Goal: Task Accomplishment & Management: Use online tool/utility

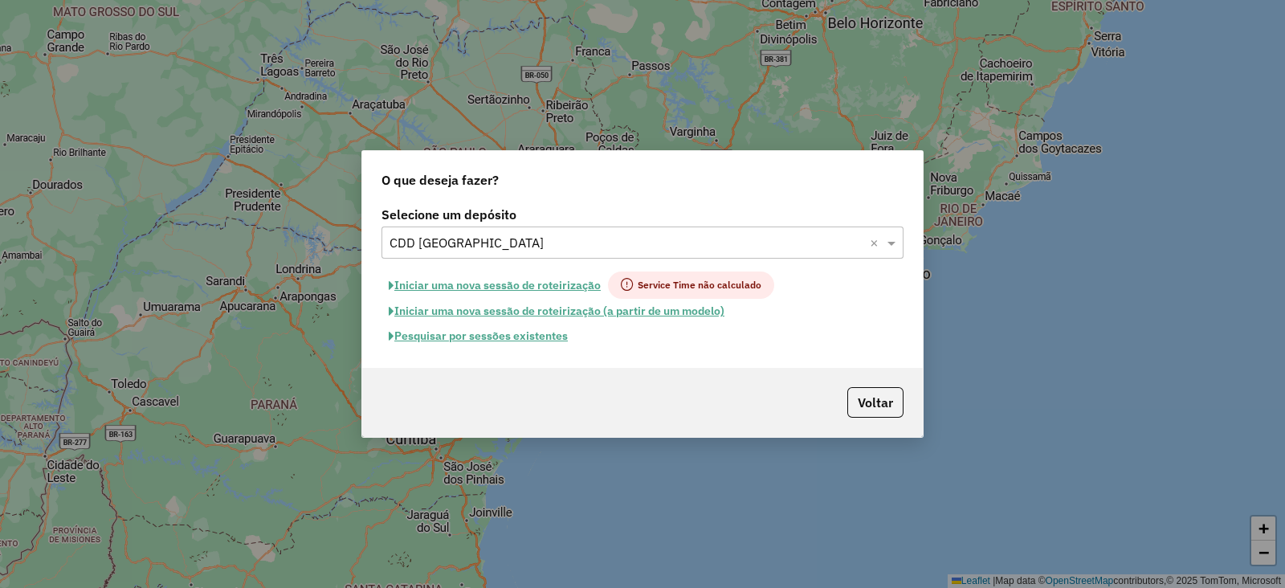
click at [479, 239] on input "text" at bounding box center [626, 243] width 474 height 19
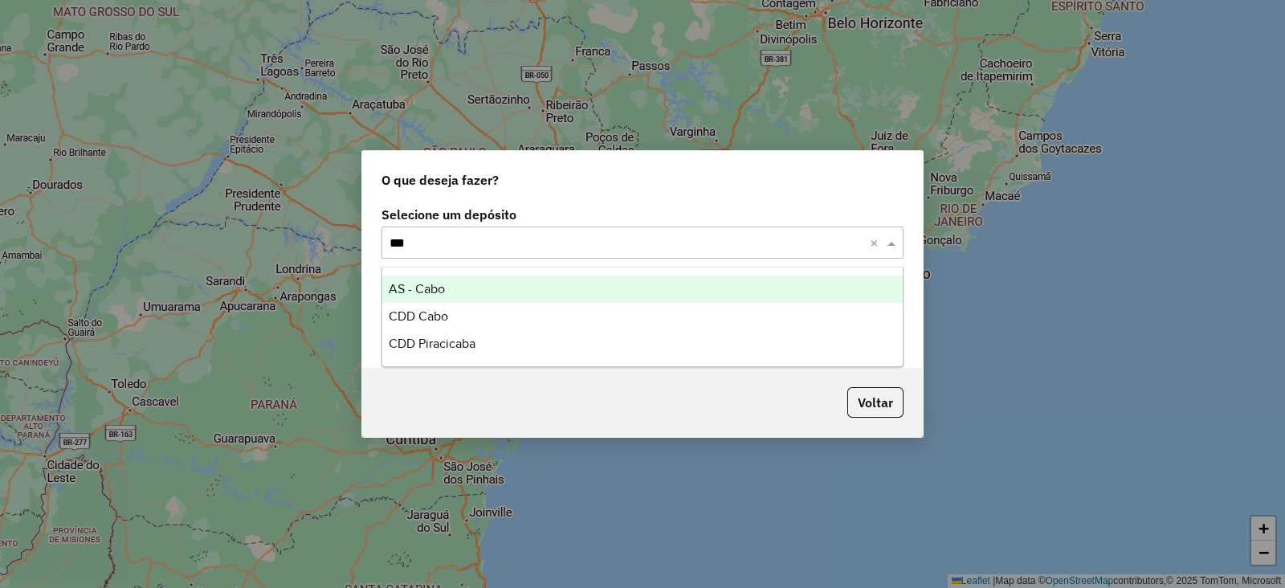
type input "****"
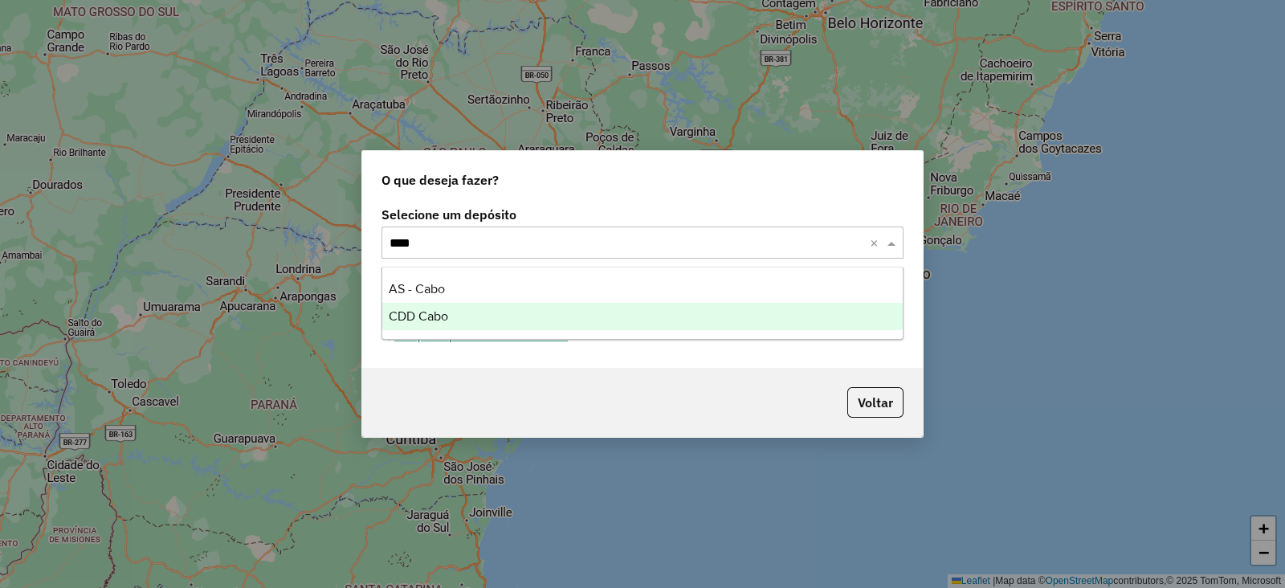
click at [466, 316] on div "CDD Cabo" at bounding box center [642, 316] width 520 height 27
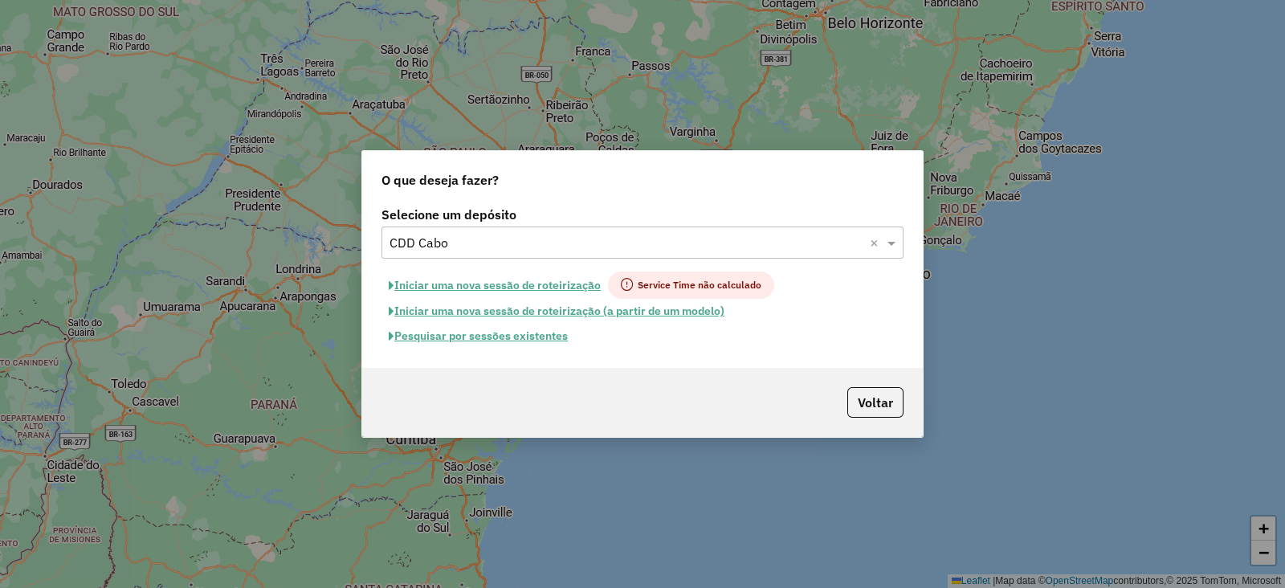
click at [500, 340] on button "Pesquisar por sessões existentes" at bounding box center [478, 336] width 194 height 25
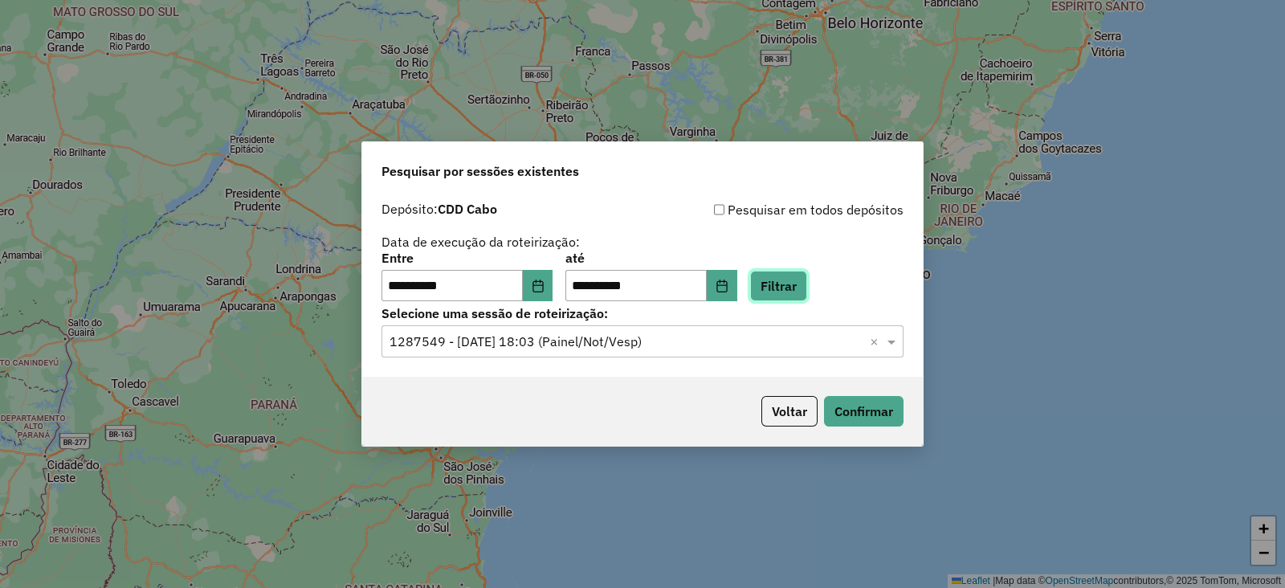
click at [807, 287] on button "Filtrar" at bounding box center [778, 286] width 57 height 31
click at [459, 333] on input "text" at bounding box center [626, 341] width 474 height 19
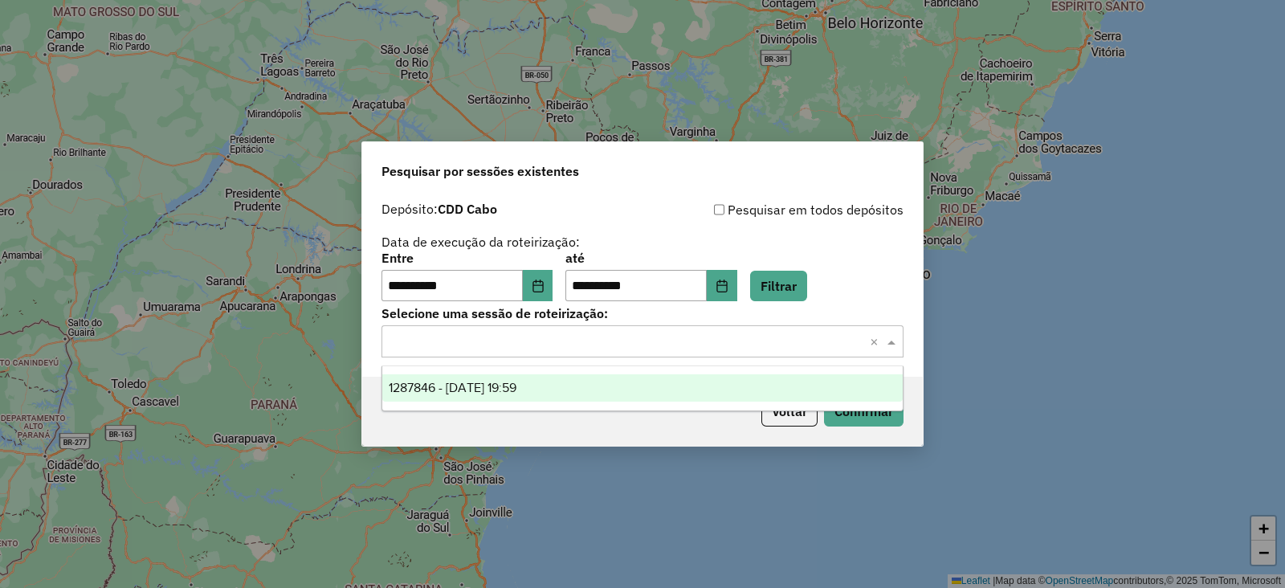
click at [450, 381] on span "1287846 - 03/10/2025 19:59" at bounding box center [453, 388] width 128 height 14
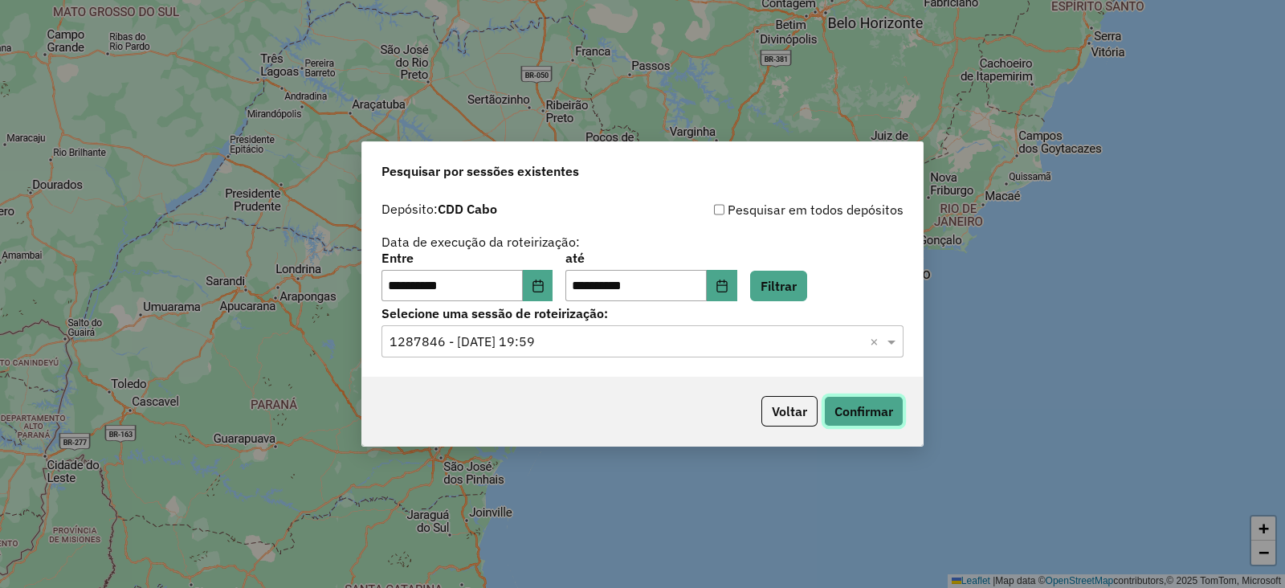
click at [887, 400] on button "Confirmar" at bounding box center [864, 411] width 80 height 31
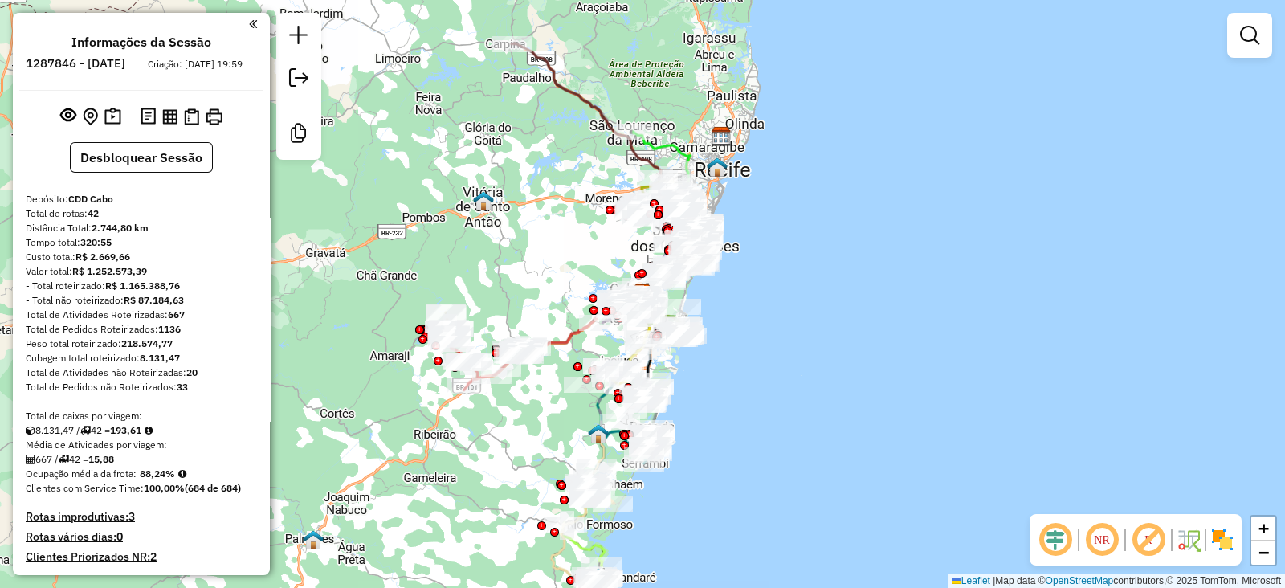
drag, startPoint x: 1145, startPoint y: 541, endPoint x: 1098, endPoint y: 541, distance: 47.4
click at [1145, 541] on em at bounding box center [1148, 539] width 39 height 39
click at [115, 169] on button "Desbloquear Sessão" at bounding box center [141, 157] width 143 height 31
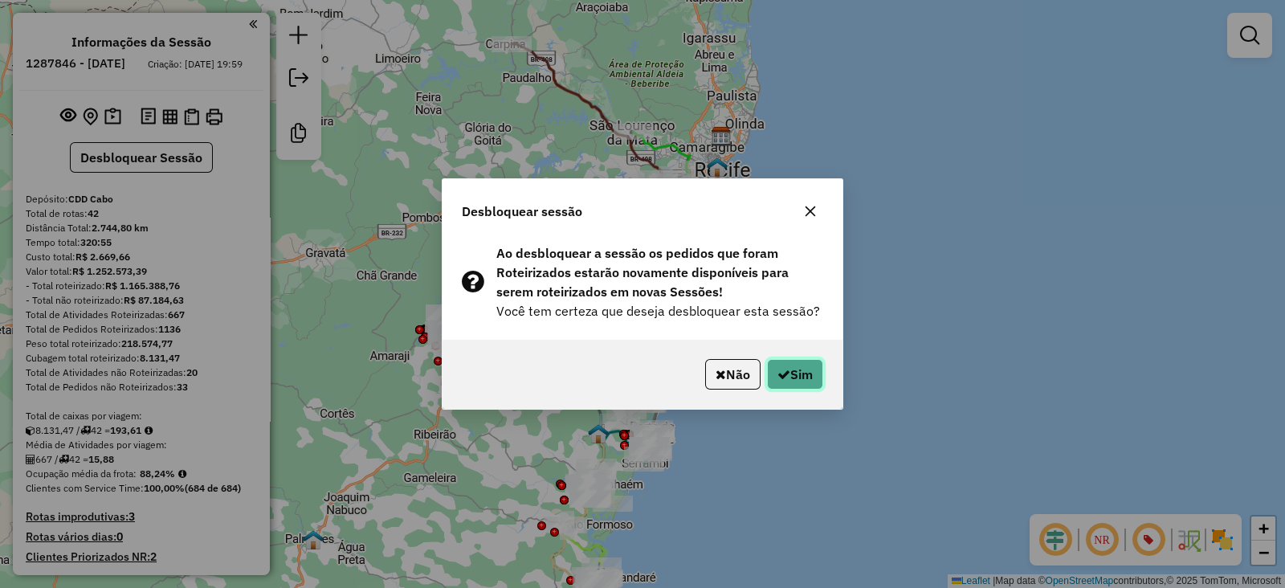
click at [799, 376] on button "Sim" at bounding box center [795, 374] width 56 height 31
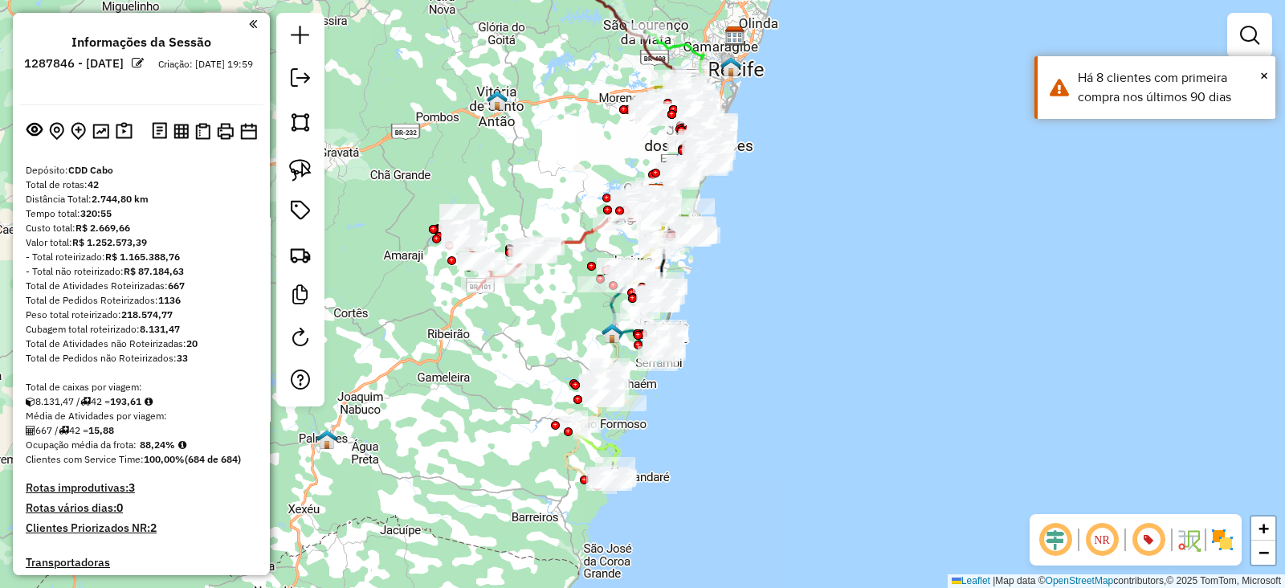
drag, startPoint x: 799, startPoint y: 376, endPoint x: 813, endPoint y: 275, distance: 101.3
click at [813, 275] on div "Janela de atendimento Grade de atendimento Capacidade Transportadoras Veículos …" at bounding box center [642, 294] width 1285 height 588
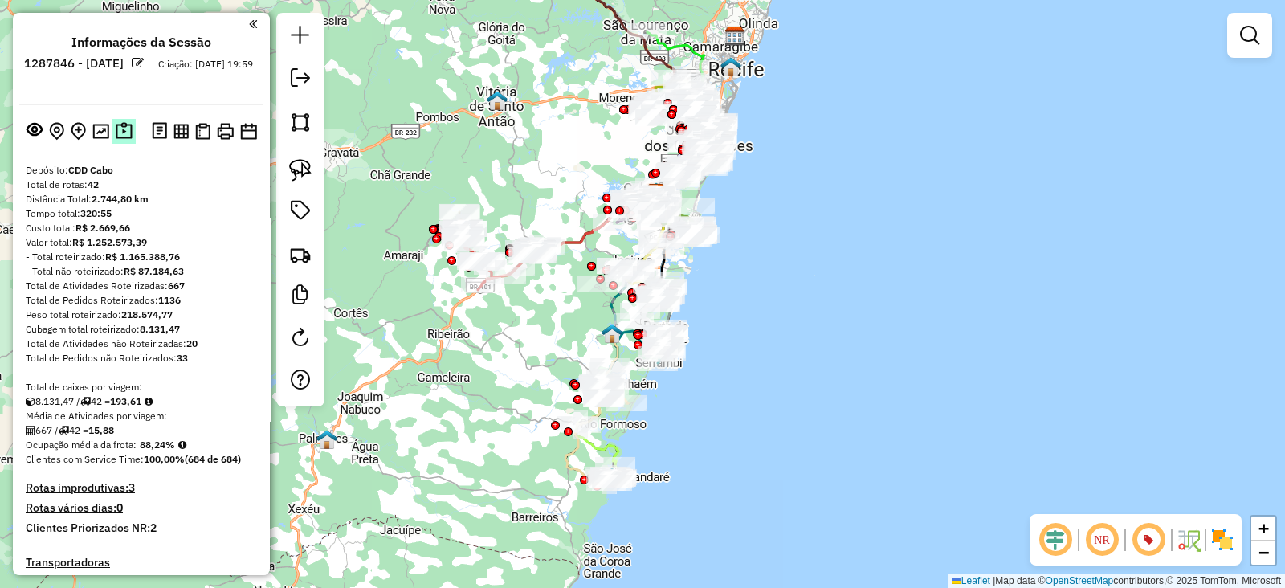
click at [124, 139] on img at bounding box center [124, 131] width 17 height 18
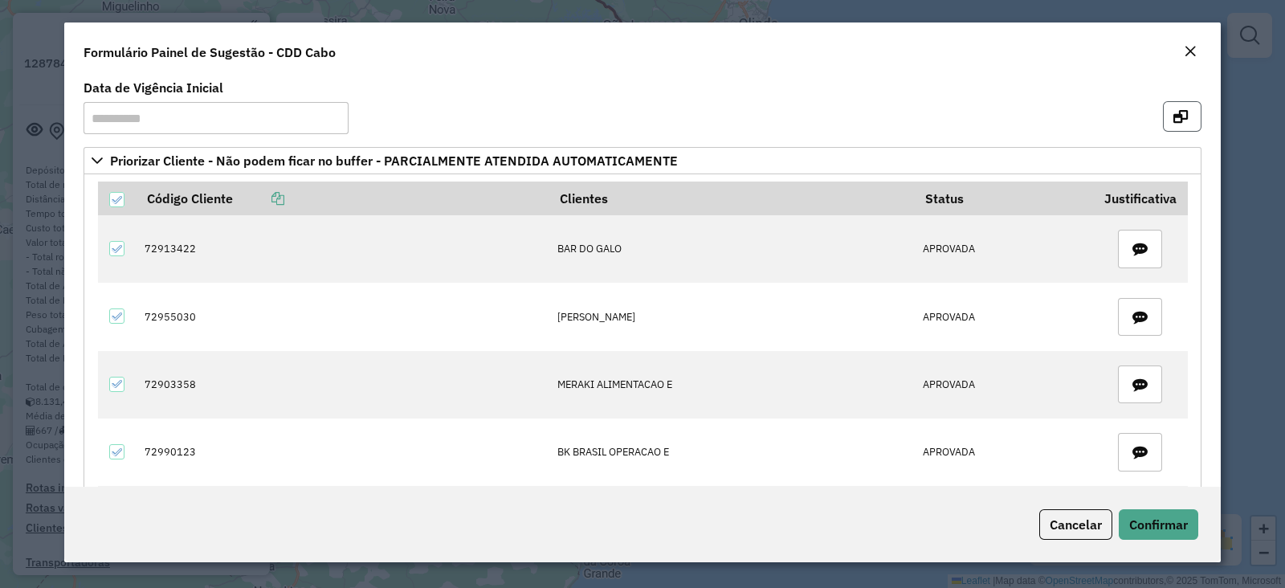
click at [1177, 116] on icon "button" at bounding box center [1180, 116] width 14 height 13
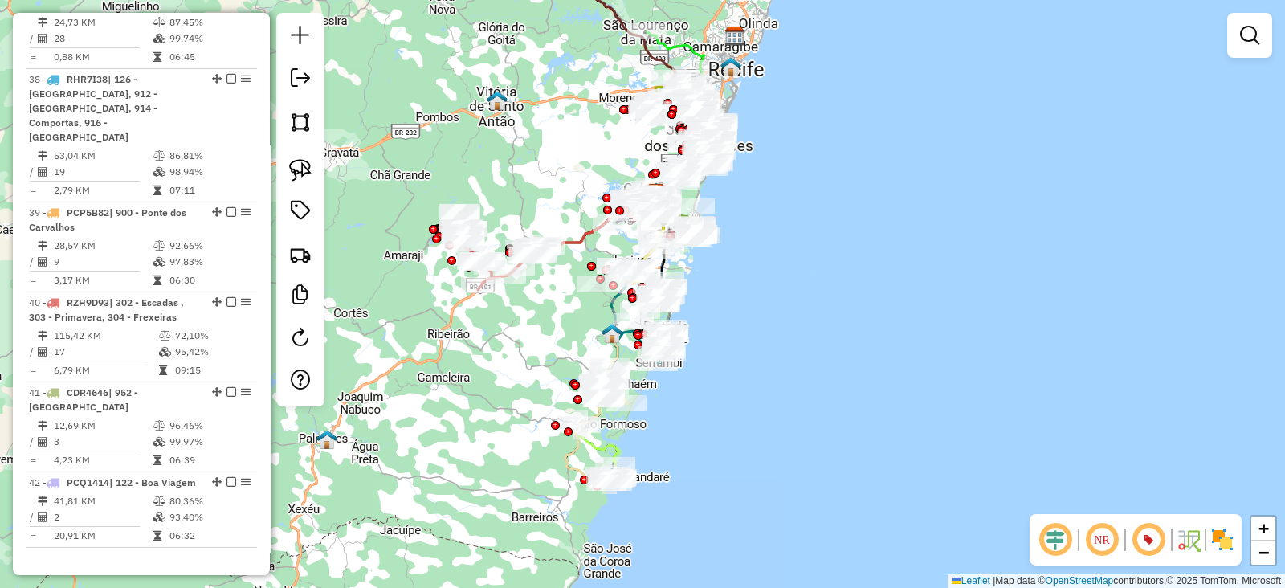
scroll to position [3854, 0]
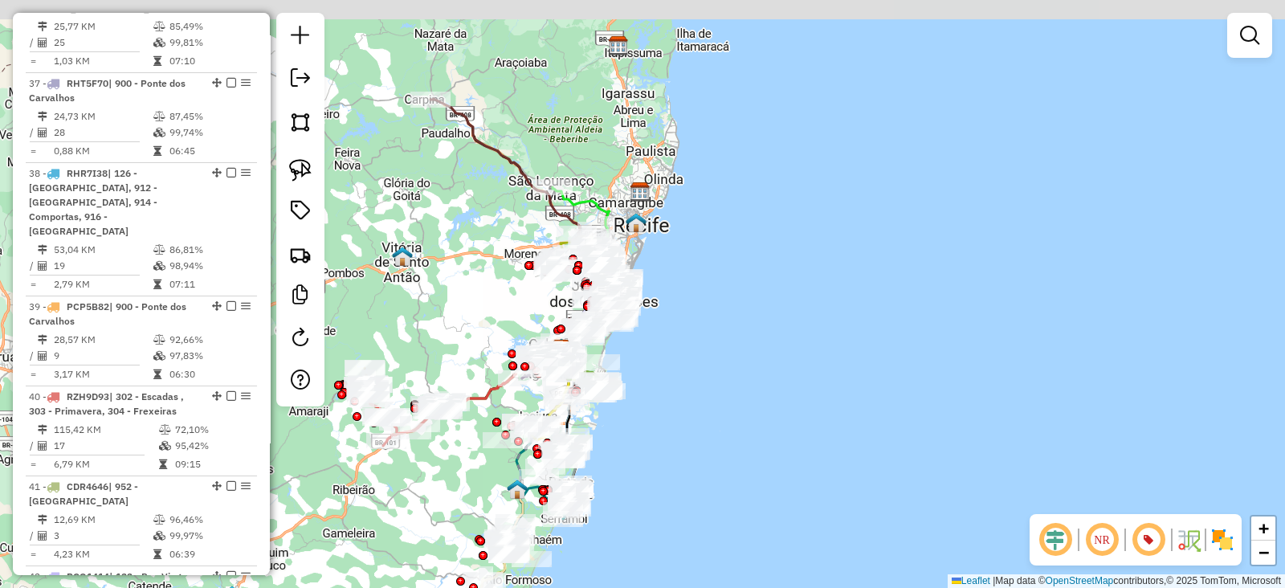
drag, startPoint x: 809, startPoint y: 183, endPoint x: 714, endPoint y: 340, distance: 183.0
click at [714, 340] on div "Janela de atendimento Grade de atendimento Capacidade Transportadoras Veículos …" at bounding box center [642, 294] width 1285 height 588
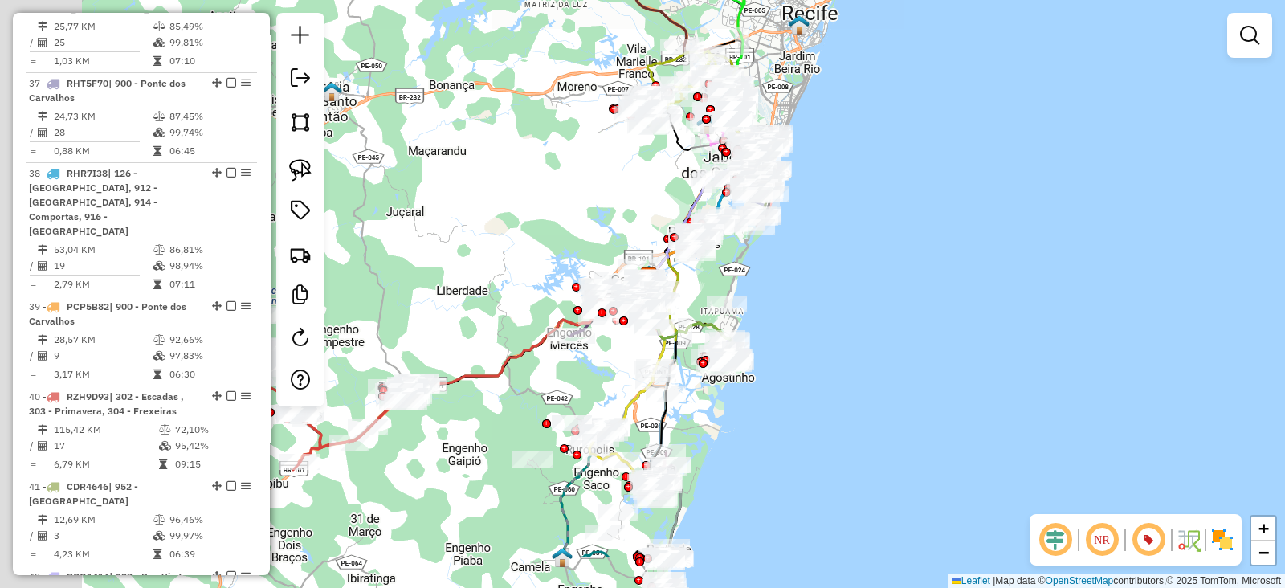
drag, startPoint x: 427, startPoint y: 286, endPoint x: 538, endPoint y: 197, distance: 142.2
click at [538, 197] on div "Janela de atendimento Grade de atendimento Capacidade Transportadoras Veículos …" at bounding box center [642, 294] width 1285 height 588
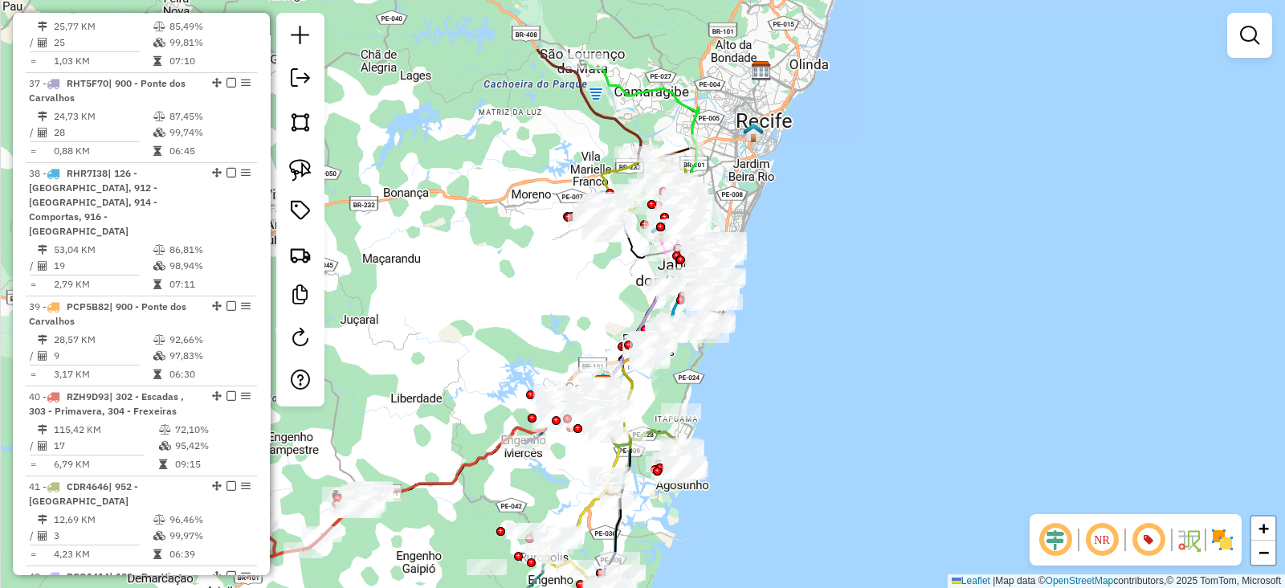
drag, startPoint x: 576, startPoint y: 176, endPoint x: 532, endPoint y: 279, distance: 112.6
click at [532, 279] on div "Janela de atendimento Grade de atendimento Capacidade Transportadoras Veículos …" at bounding box center [642, 294] width 1285 height 588
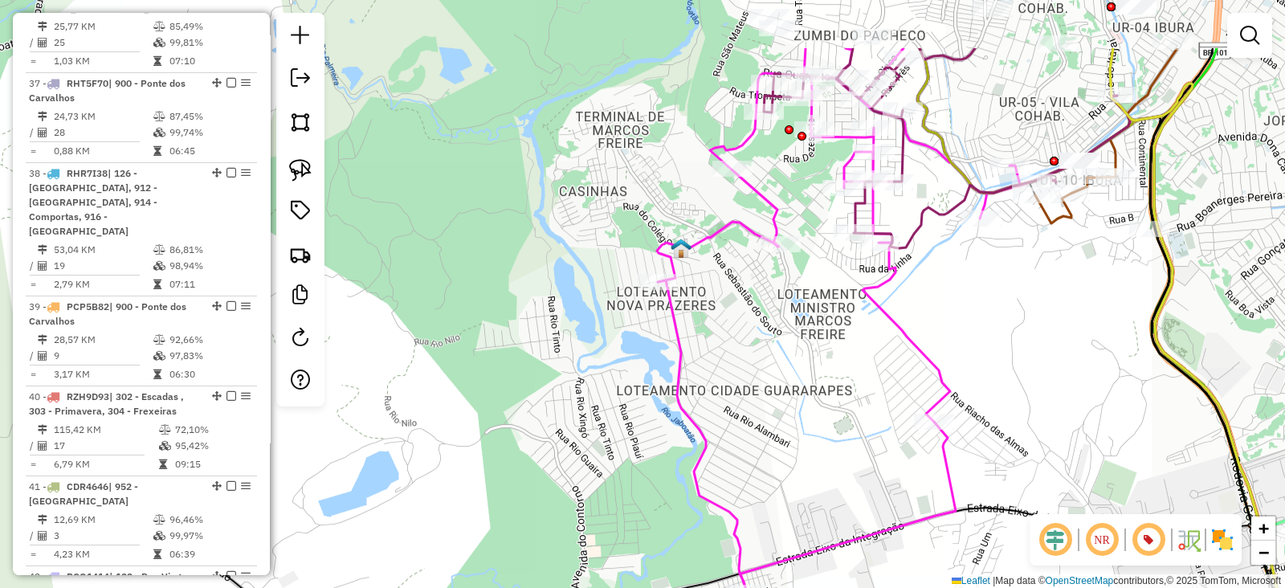
drag, startPoint x: 636, startPoint y: 243, endPoint x: 634, endPoint y: 349, distance: 106.8
click at [634, 349] on div "Janela de atendimento Grade de atendimento Capacidade Transportadoras Veículos …" at bounding box center [642, 294] width 1285 height 588
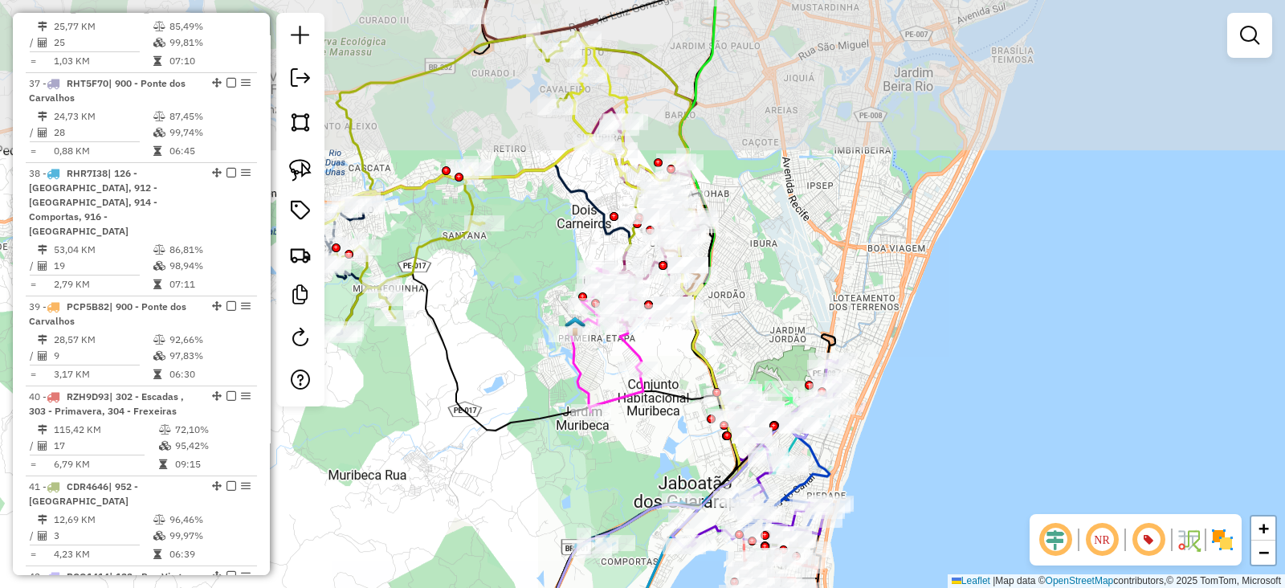
drag, startPoint x: 443, startPoint y: 276, endPoint x: 494, endPoint y: 303, distance: 57.1
click at [494, 303] on div "Janela de atendimento Grade de atendimento Capacidade Transportadoras Veículos …" at bounding box center [642, 294] width 1285 height 588
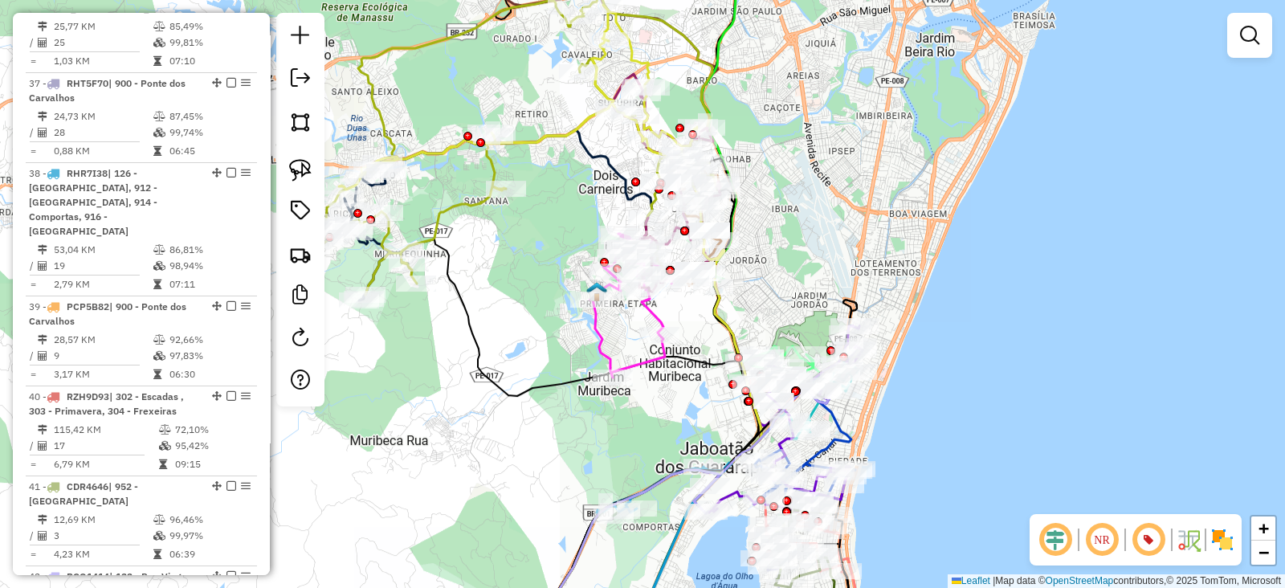
drag, startPoint x: 494, startPoint y: 303, endPoint x: 516, endPoint y: 268, distance: 40.8
click at [516, 268] on div "Janela de atendimento Grade de atendimento Capacidade Transportadoras Veículos …" at bounding box center [642, 294] width 1285 height 588
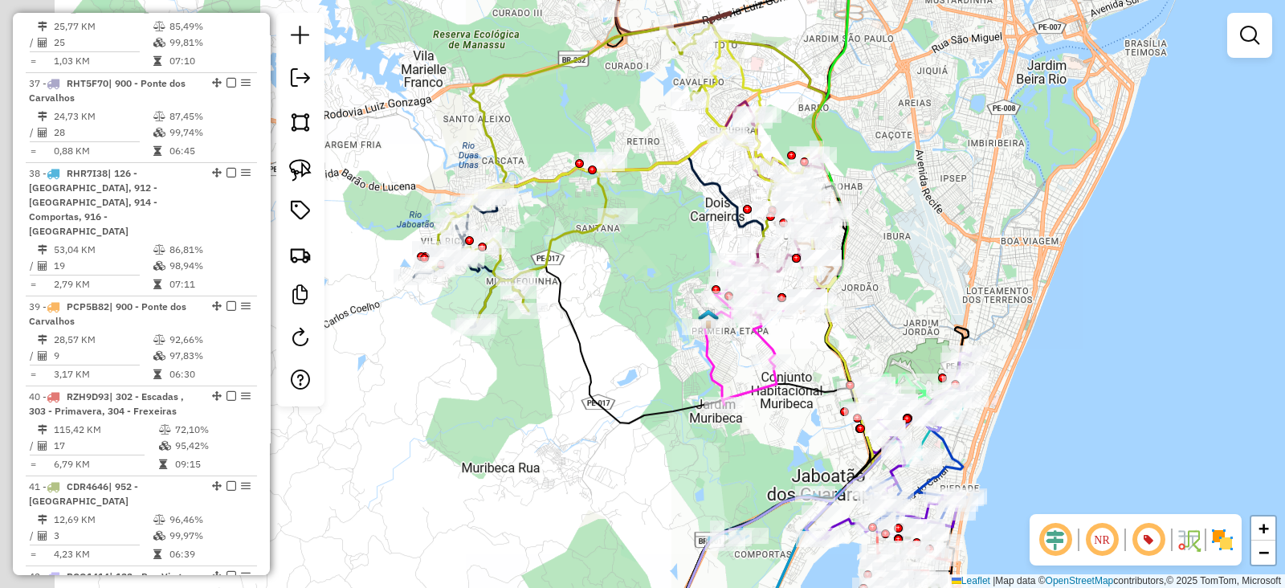
drag, startPoint x: 516, startPoint y: 268, endPoint x: 628, endPoint y: 296, distance: 115.7
click at [628, 296] on div "Janela de atendimento Grade de atendimento Capacidade Transportadoras Veículos …" at bounding box center [642, 294] width 1285 height 588
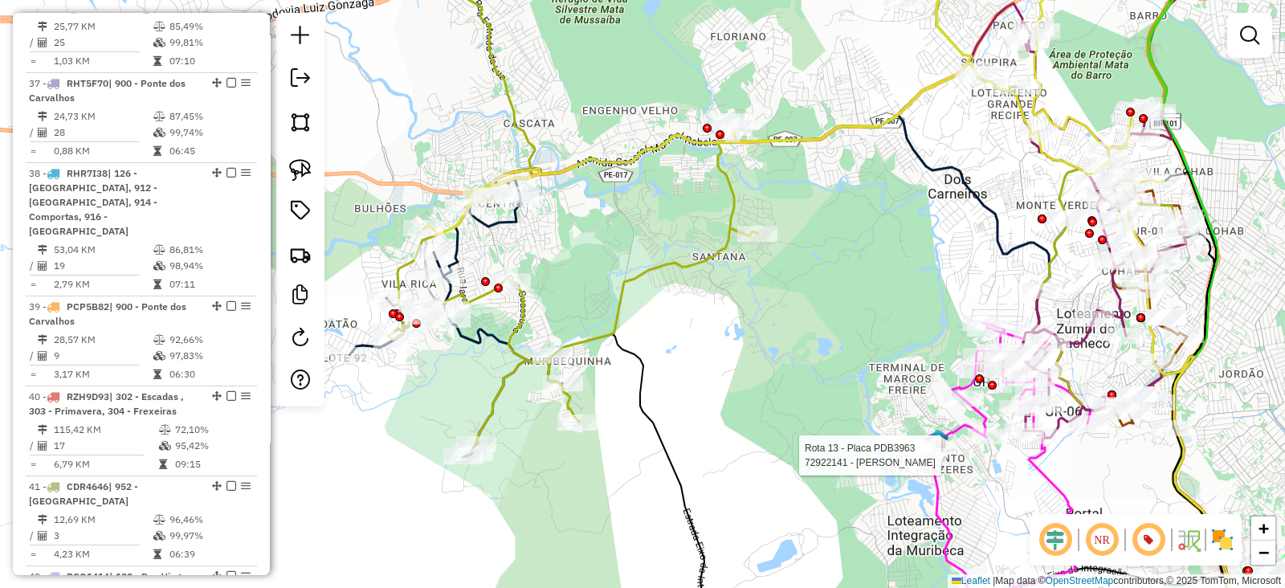
click at [1217, 537] on img at bounding box center [1222, 540] width 26 height 26
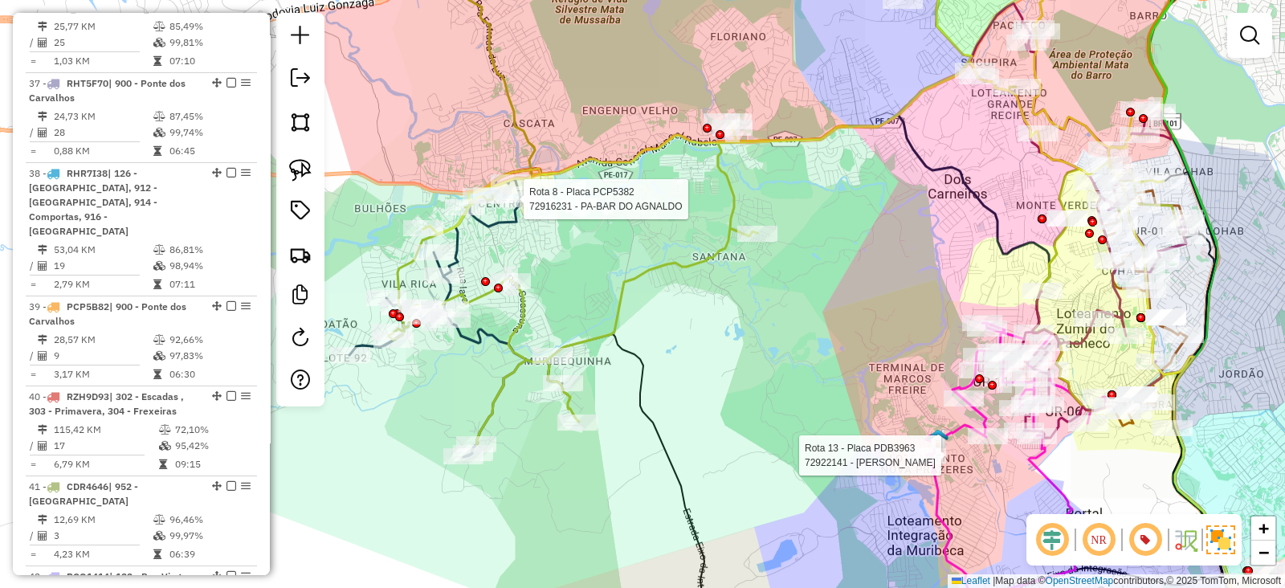
select select "**********"
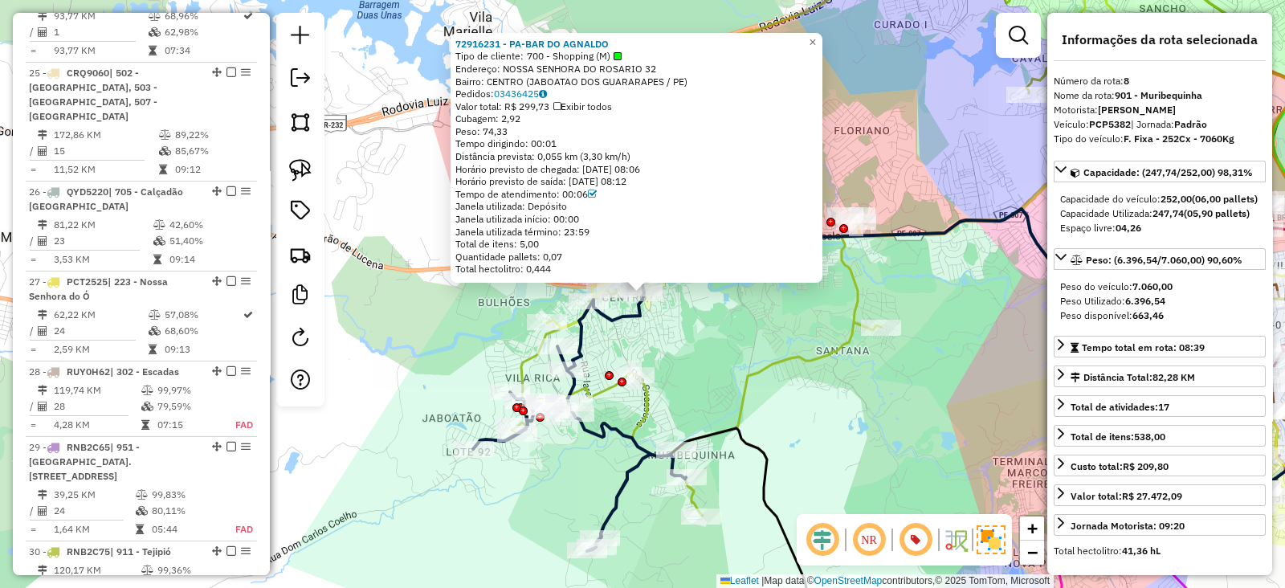
scroll to position [1288, 0]
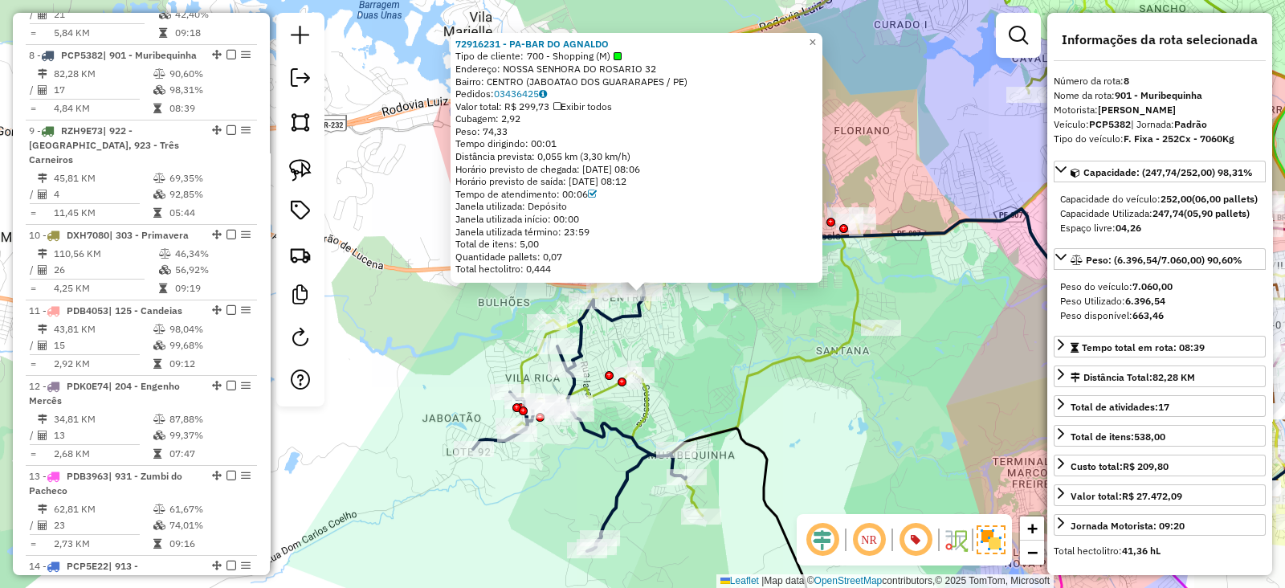
click at [725, 363] on div "72916231 - PA-BAR DO AGNALDO Tipo de cliente: 700 - Shopping (M) Endereço: NOSS…" at bounding box center [642, 294] width 1285 height 588
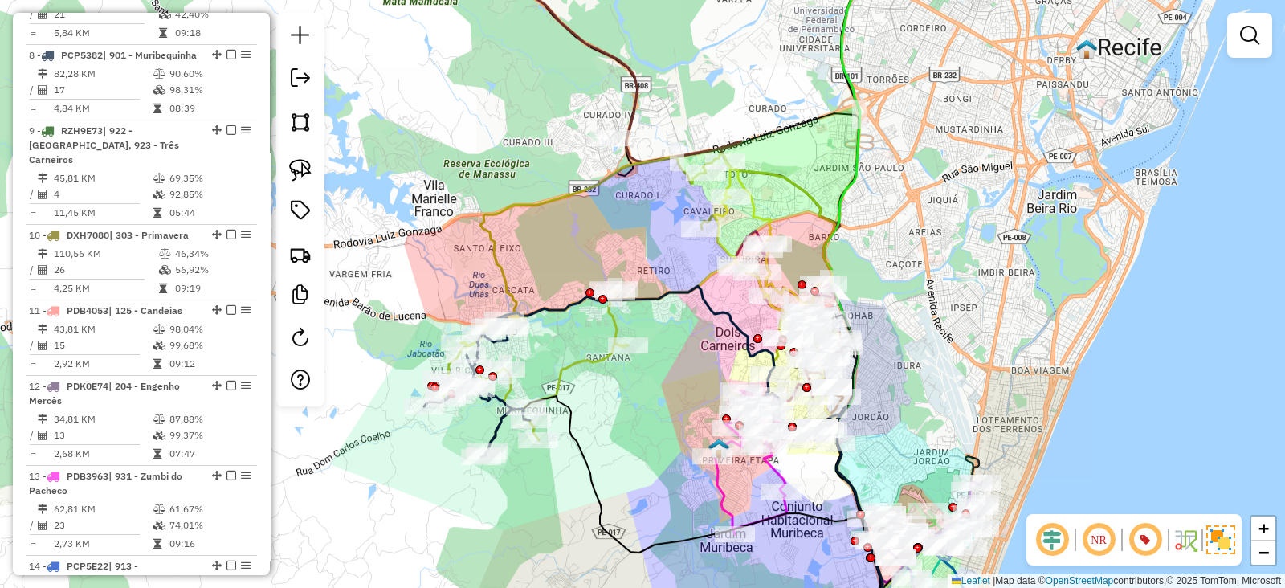
drag, startPoint x: 720, startPoint y: 230, endPoint x: 550, endPoint y: 234, distance: 170.3
click at [550, 234] on div "Janela de atendimento Grade de atendimento Capacidade Transportadoras Veículos …" at bounding box center [642, 294] width 1285 height 588
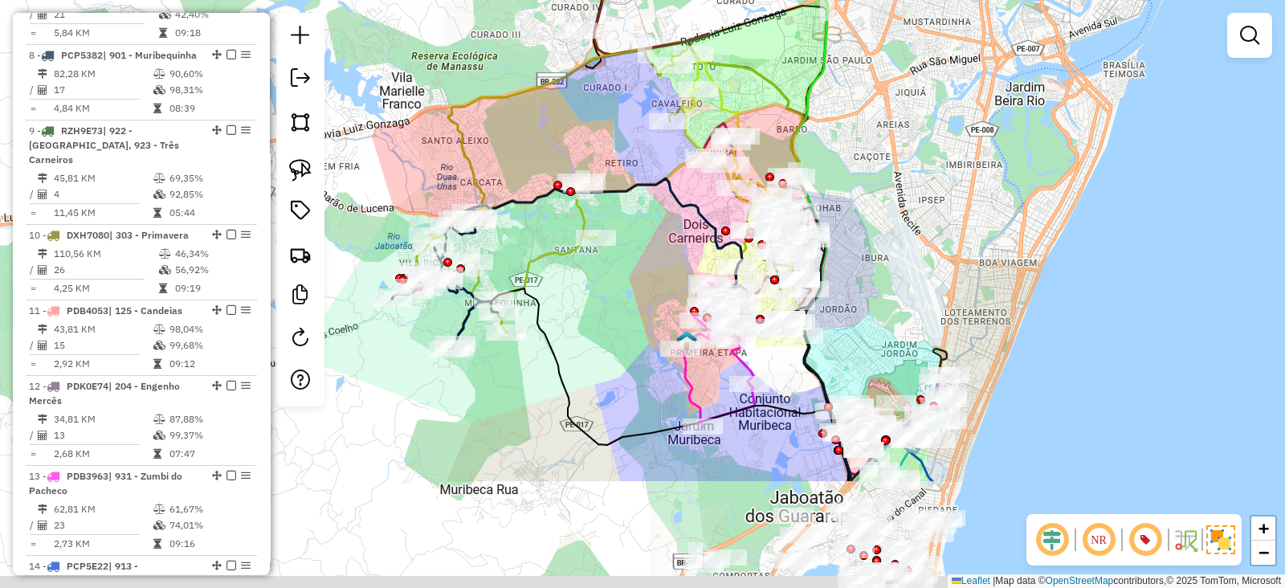
drag, startPoint x: 630, startPoint y: 408, endPoint x: 634, endPoint y: 243, distance: 165.5
click at [634, 243] on div "Janela de atendimento Grade de atendimento Capacidade Transportadoras Veículos …" at bounding box center [642, 294] width 1285 height 588
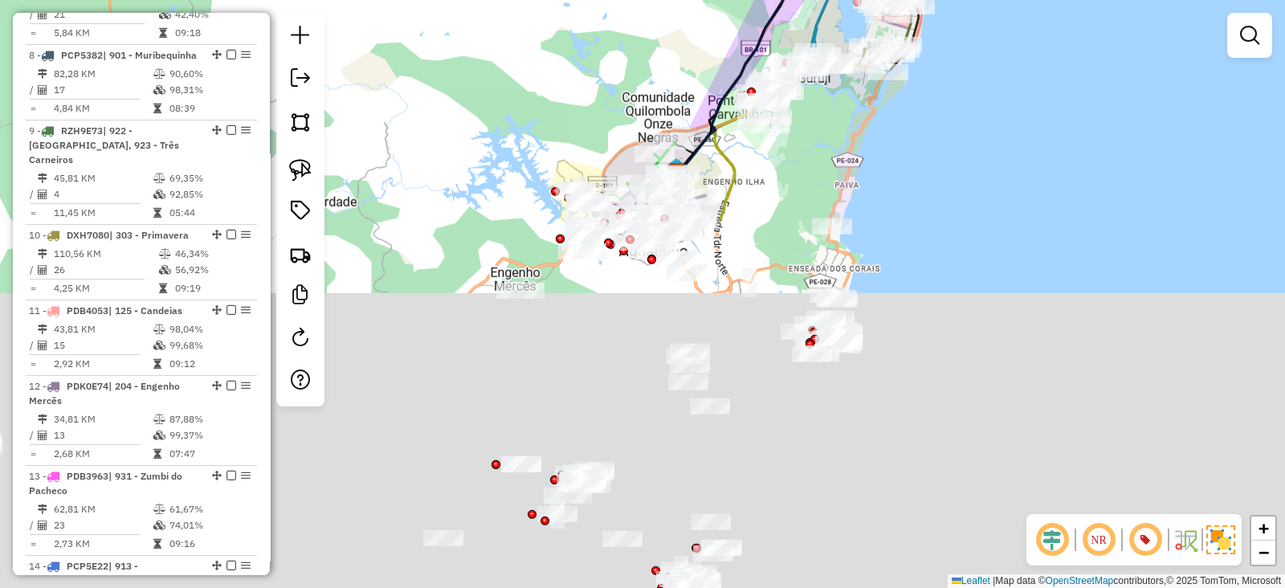
drag, startPoint x: 569, startPoint y: 464, endPoint x: 691, endPoint y: 84, distance: 399.7
click at [701, 38] on div "Janela de atendimento Grade de atendimento Capacidade Transportadoras Veículos …" at bounding box center [642, 294] width 1285 height 588
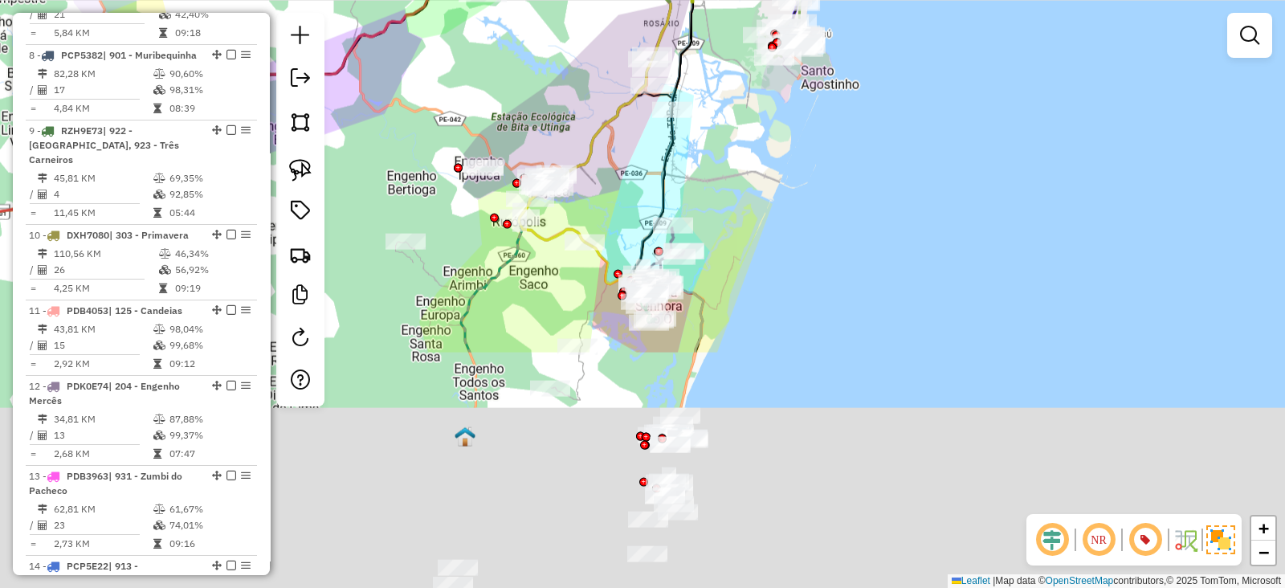
drag, startPoint x: 593, startPoint y: 419, endPoint x: 554, endPoint y: 122, distance: 299.6
click at [554, 122] on div "Janela de atendimento Grade de atendimento Capacidade Transportadoras Veículos …" at bounding box center [642, 294] width 1285 height 588
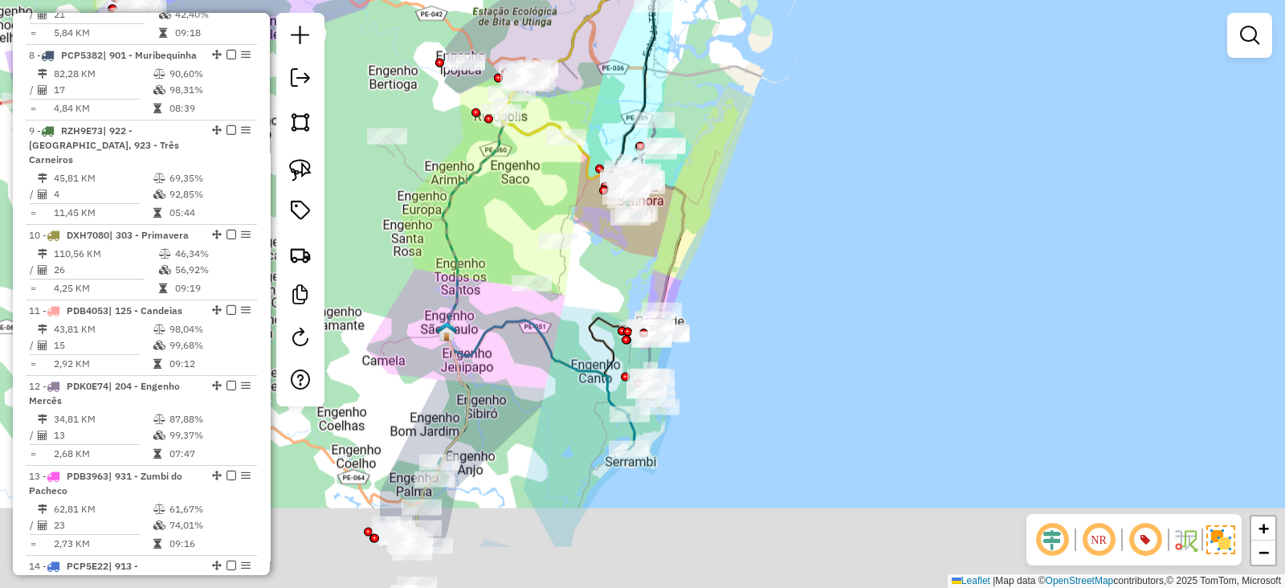
click at [693, 371] on div "Janela de atendimento Grade de atendimento Capacidade Transportadoras Veículos …" at bounding box center [642, 294] width 1285 height 588
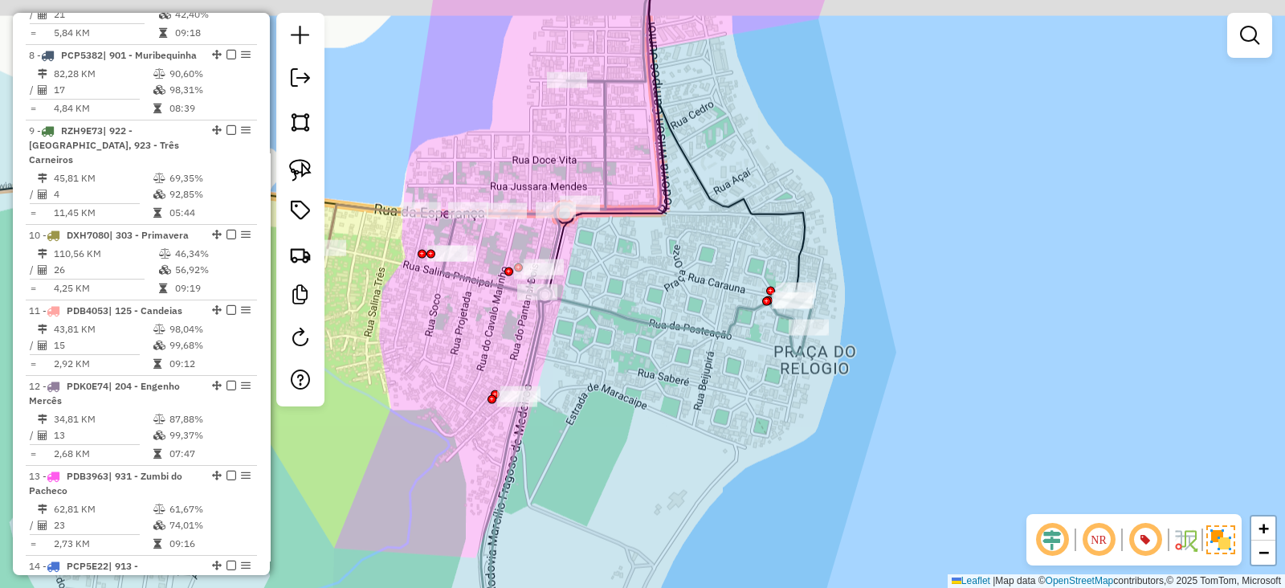
drag, startPoint x: 662, startPoint y: 345, endPoint x: 717, endPoint y: 378, distance: 64.5
click at [717, 378] on div "Janela de atendimento Grade de atendimento Capacidade Transportadoras Veículos …" at bounding box center [642, 294] width 1285 height 588
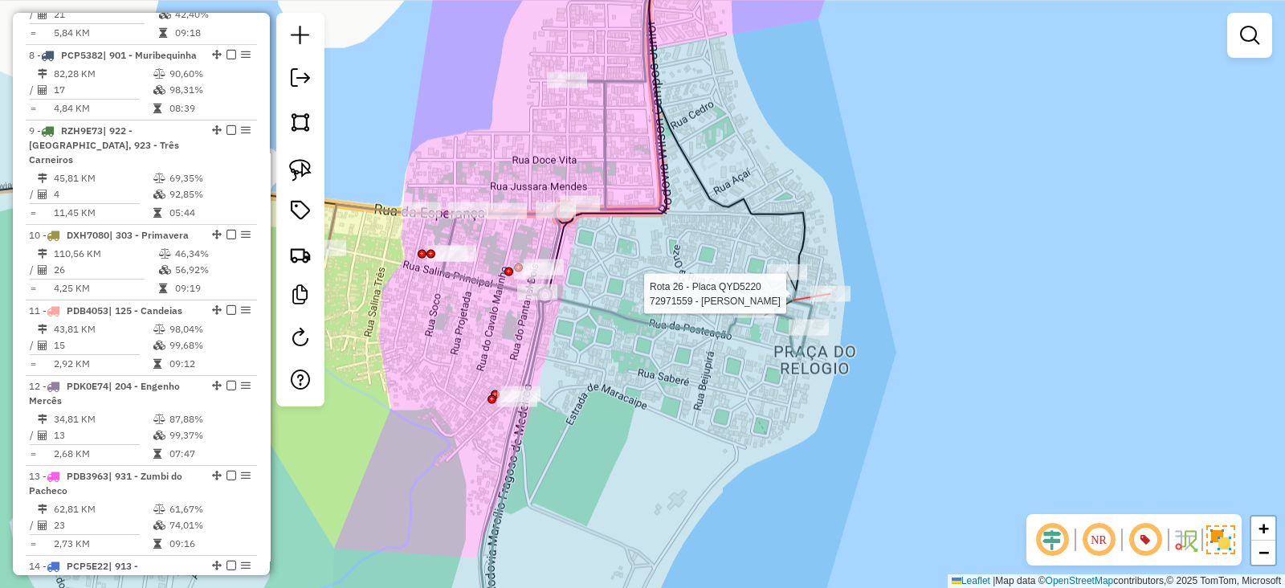
select select "**********"
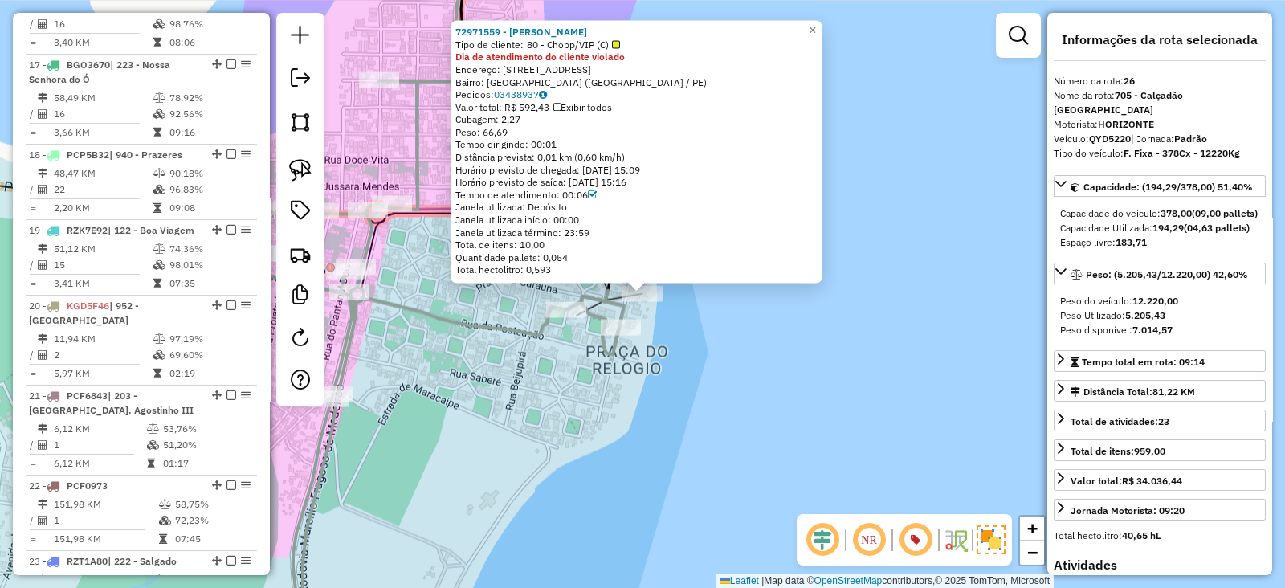
scroll to position [2832, 0]
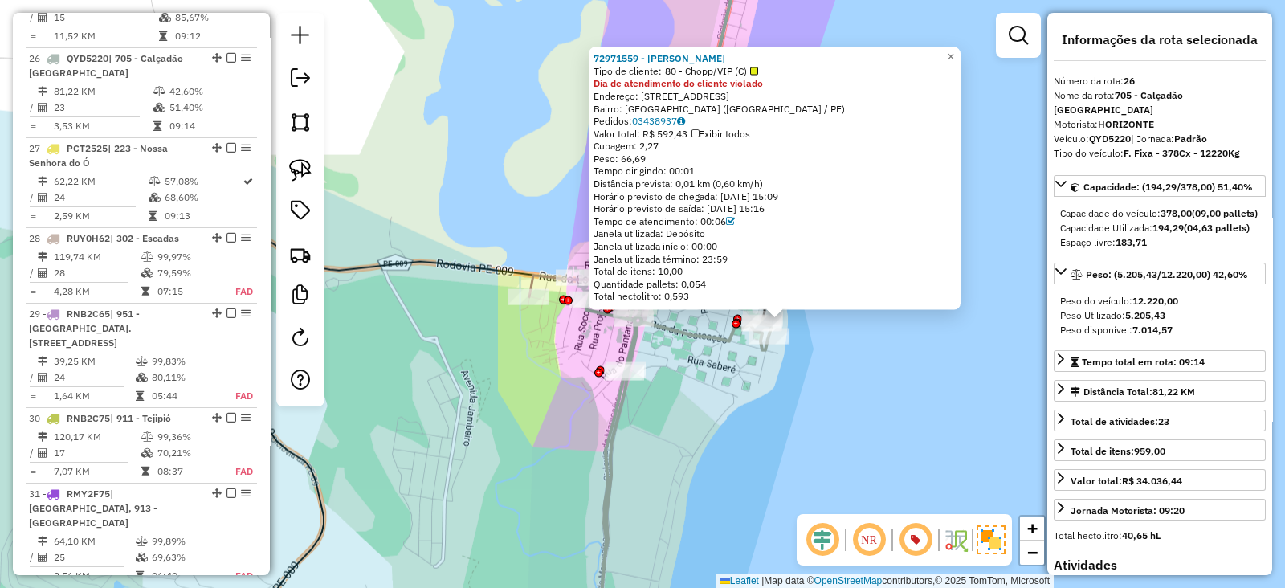
drag, startPoint x: 635, startPoint y: 387, endPoint x: 687, endPoint y: 390, distance: 51.5
click at [687, 390] on div "72971559 - ADELSON JOSE DE SOUZ Tipo de cliente: 80 - Chopp/VIP (C) Dia de aten…" at bounding box center [642, 294] width 1285 height 588
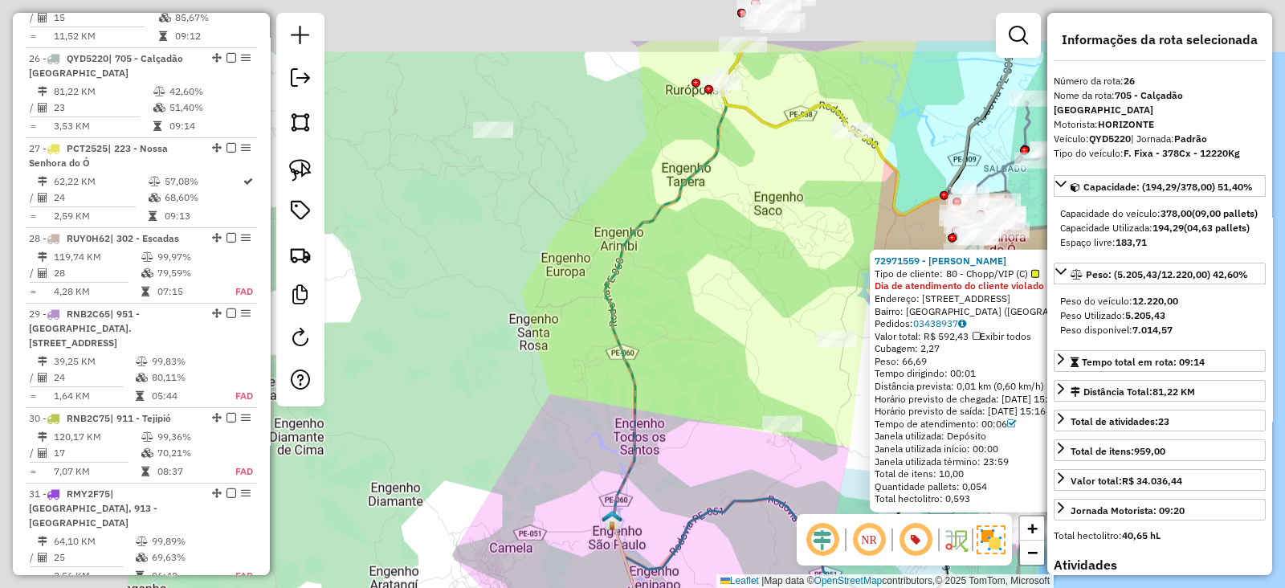
drag, startPoint x: 514, startPoint y: 373, endPoint x: 834, endPoint y: 471, distance: 335.3
click at [911, 499] on div "72971559 - ADELSON JOSE DE SOUZ Tipo de cliente: 80 - Chopp/VIP (C) Dia de aten…" at bounding box center [642, 294] width 1285 height 588
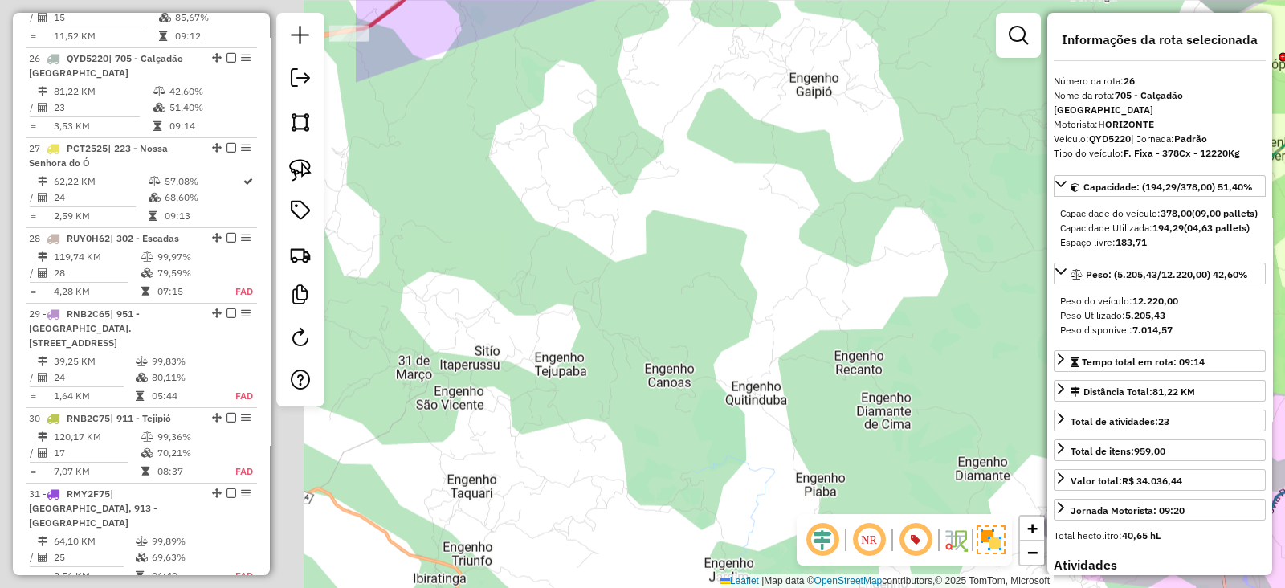
drag, startPoint x: 936, startPoint y: 339, endPoint x: 1066, endPoint y: 316, distance: 133.0
click at [1066, 316] on hb-router-mapa "Informações da Sessão 1287846 - 03/10/2025 Criação: 02/10/2025 19:59 Depósito: …" at bounding box center [642, 294] width 1285 height 588
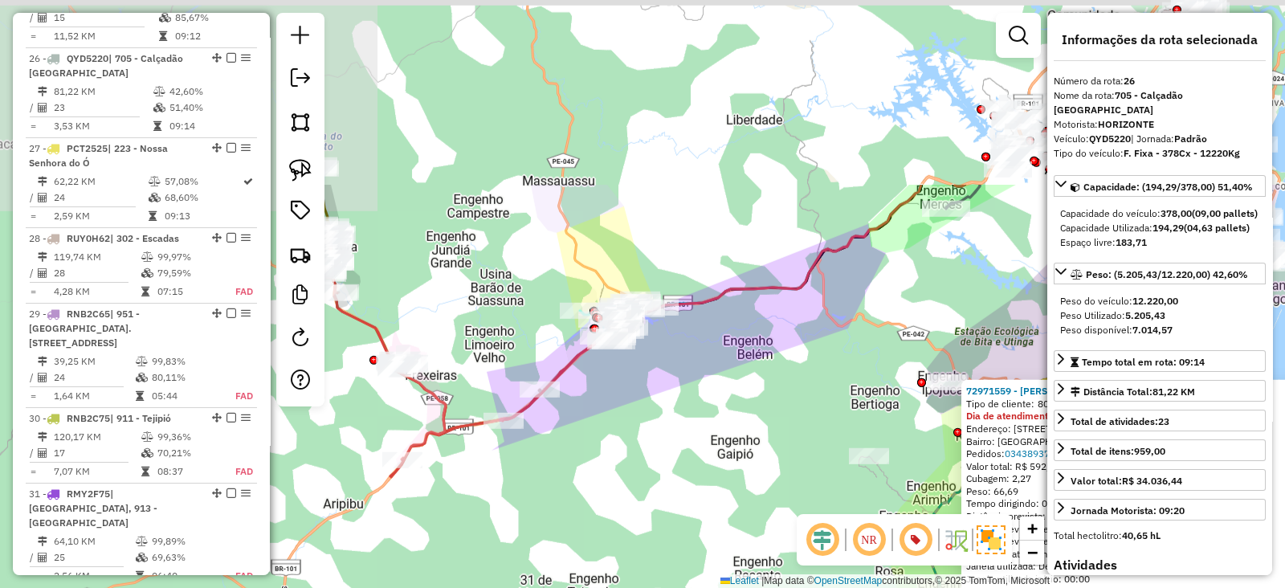
drag, startPoint x: 765, startPoint y: 140, endPoint x: 683, endPoint y: 383, distance: 256.7
click at [683, 383] on div "72971559 - ADELSON JOSE DE SOUZ Tipo de cliente: 80 - Chopp/VIP (C) Dia de aten…" at bounding box center [642, 294] width 1285 height 588
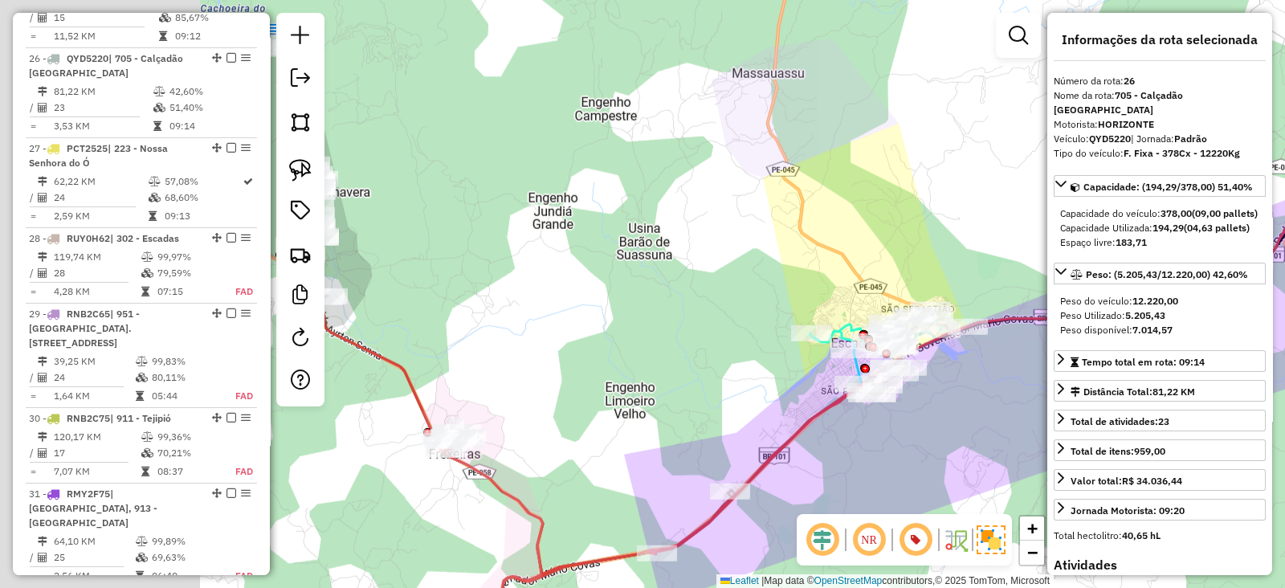
drag, startPoint x: 661, startPoint y: 430, endPoint x: 919, endPoint y: 411, distance: 259.3
click at [919, 411] on div "72971559 - ADELSON JOSE DE SOUZ Tipo de cliente: 80 - Chopp/VIP (C) Dia de aten…" at bounding box center [642, 294] width 1285 height 588
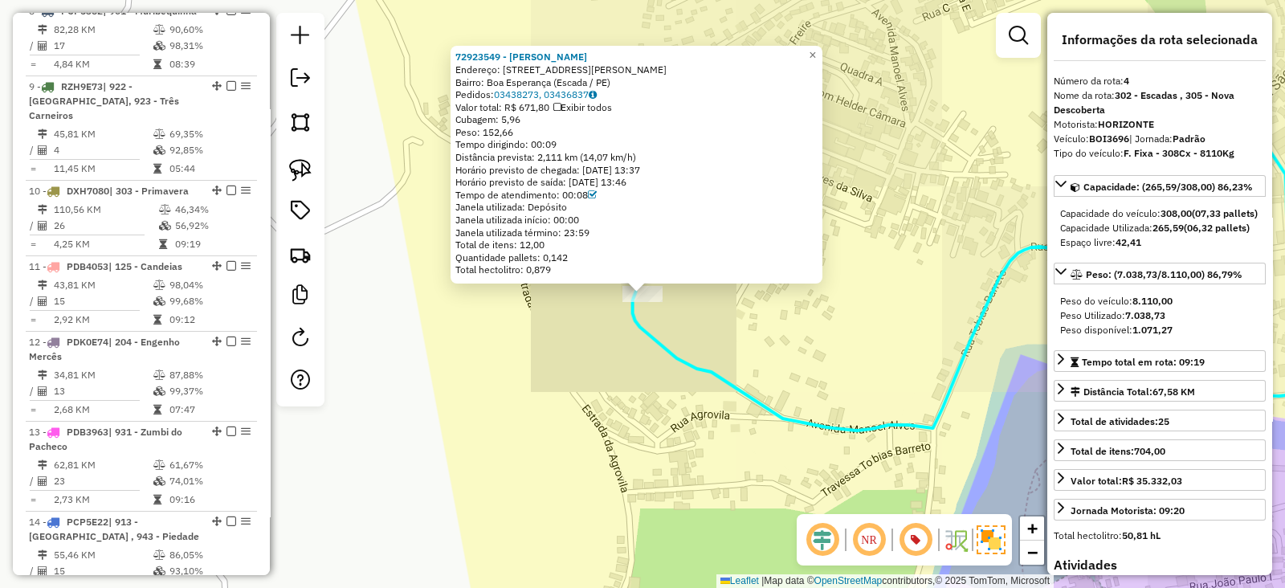
scroll to position [959, 0]
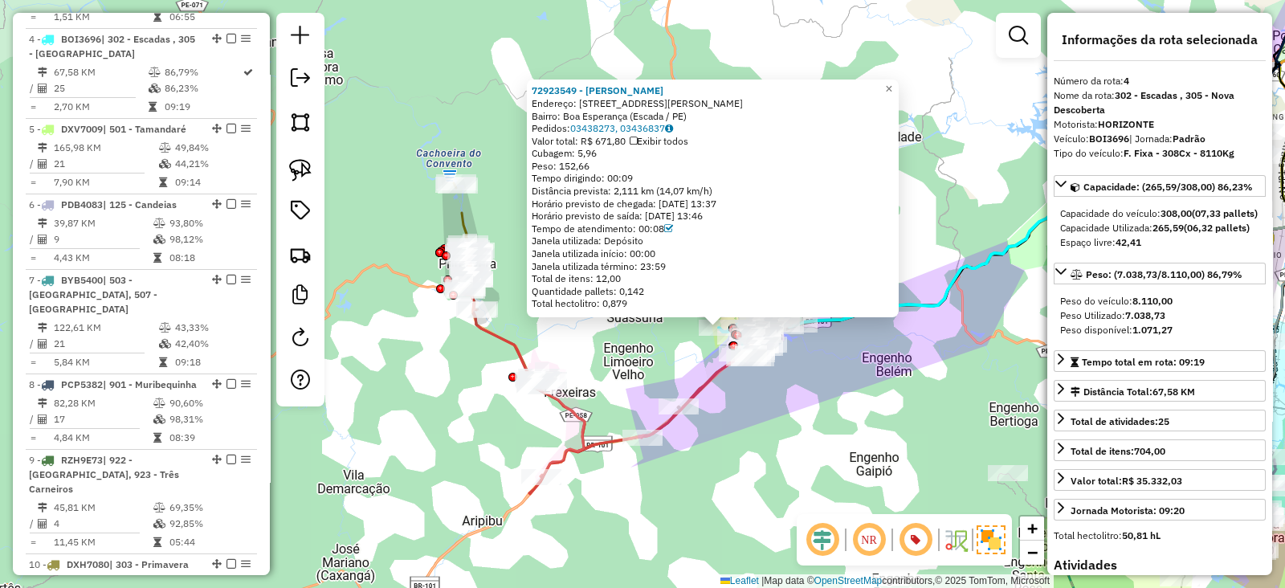
drag, startPoint x: 887, startPoint y: 451, endPoint x: 835, endPoint y: 451, distance: 52.2
click at [835, 451] on div "72923549 - TATIANA BEZERRA Endereço: Avenida Manoel Alves, 582 Bairro: Boa Espe…" at bounding box center [642, 294] width 1285 height 588
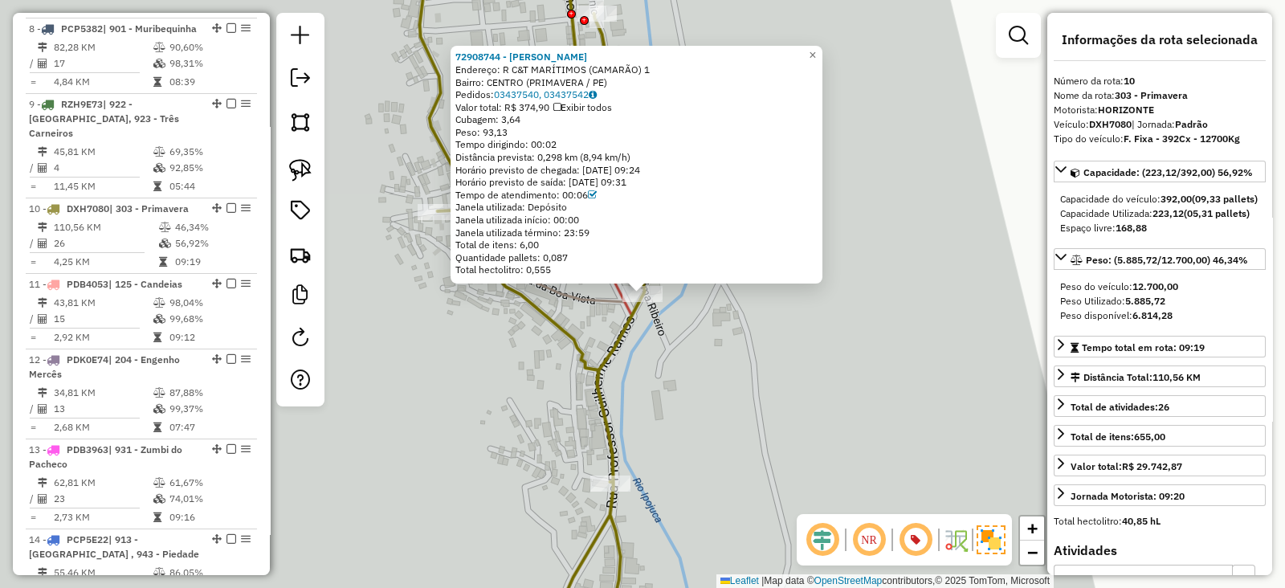
scroll to position [1469, 0]
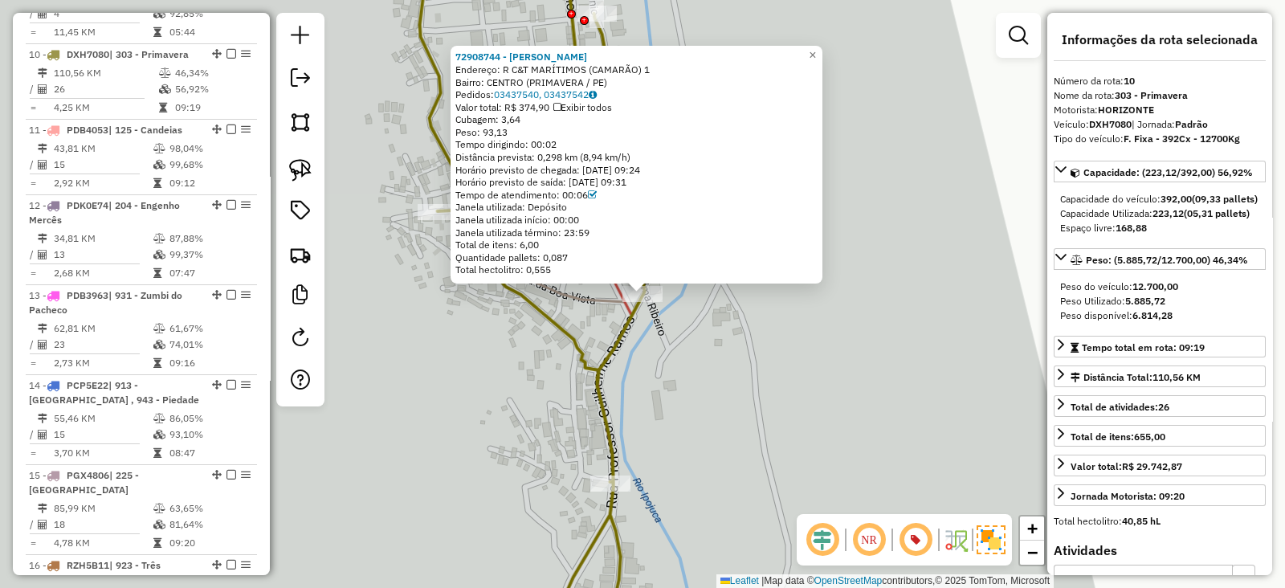
click at [731, 371] on div "72908744 - JOSIMARIO TARDELLY Endereço: R C&T MARÍTIMOS (CAMARÃO) 1 Bairro: CEN…" at bounding box center [642, 294] width 1285 height 588
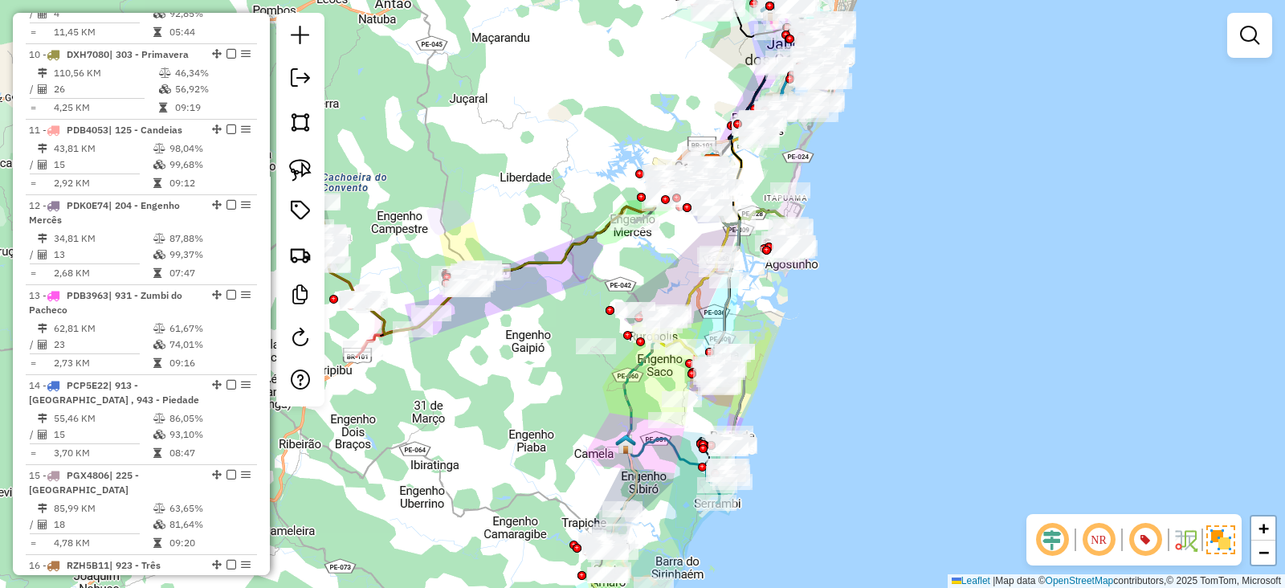
drag, startPoint x: 603, startPoint y: 218, endPoint x: 505, endPoint y: 167, distance: 110.6
click at [505, 167] on div "Janela de atendimento Grade de atendimento Capacidade Transportadoras Veículos …" at bounding box center [642, 294] width 1285 height 588
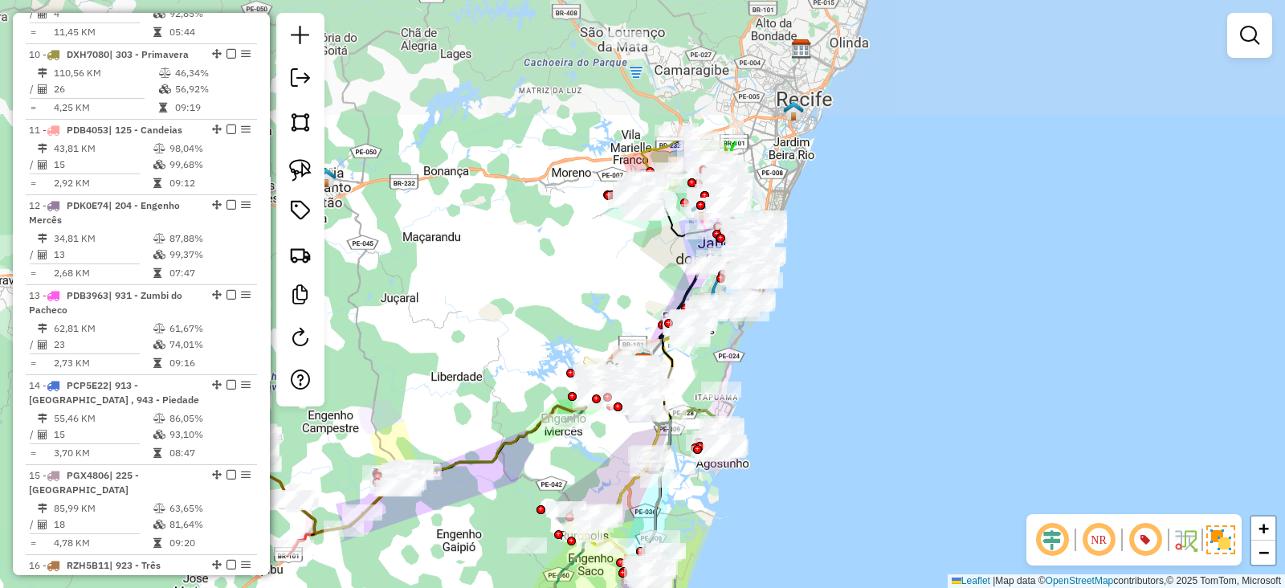
drag, startPoint x: 895, startPoint y: 190, endPoint x: 826, endPoint y: 389, distance: 210.8
click at [826, 389] on div "Janela de atendimento Grade de atendimento Capacidade Transportadoras Veículos …" at bounding box center [642, 294] width 1285 height 588
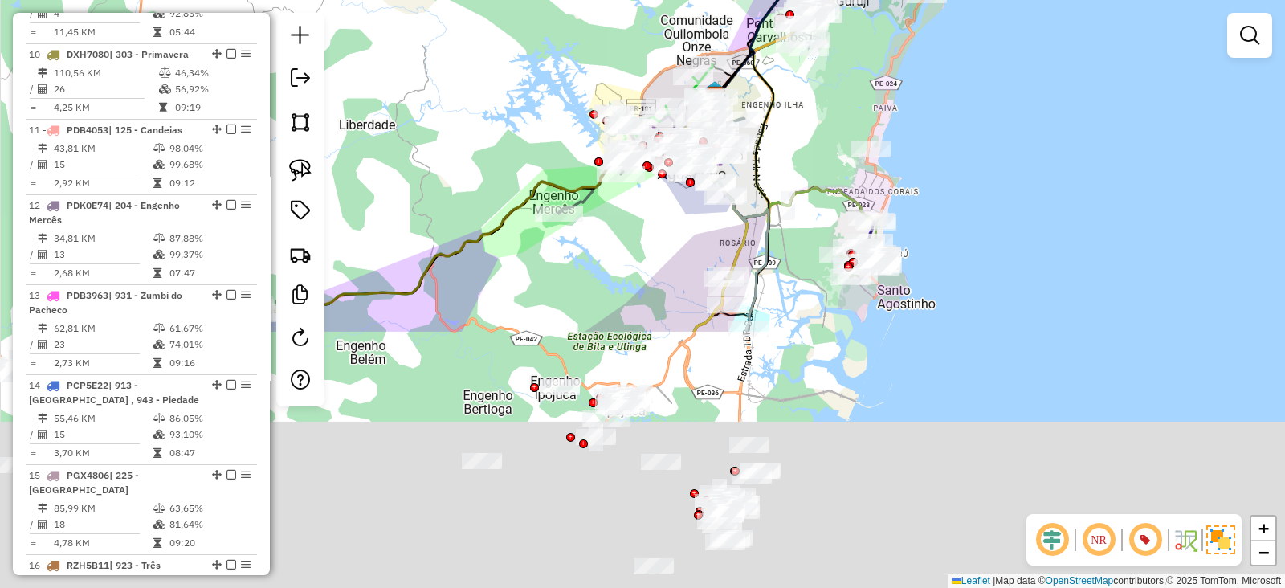
drag, startPoint x: 735, startPoint y: 375, endPoint x: 891, endPoint y: 174, distance: 254.6
click at [875, 58] on div "Janela de atendimento Grade de atendimento Capacidade Transportadoras Veículos …" at bounding box center [642, 294] width 1285 height 588
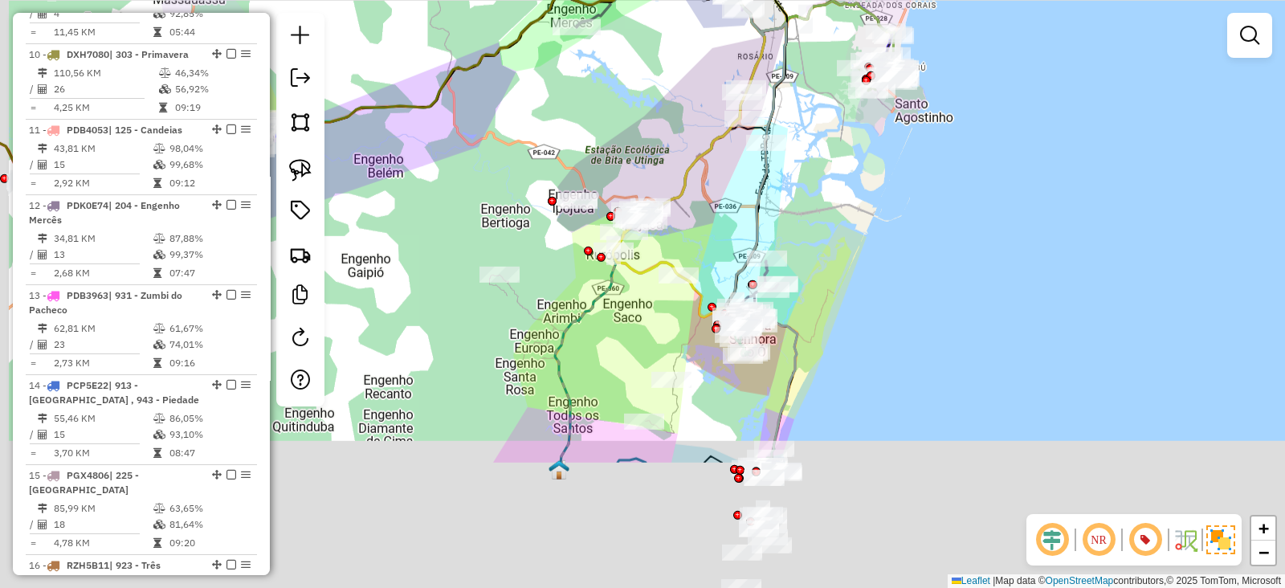
drag, startPoint x: 897, startPoint y: 434, endPoint x: 915, endPoint y: 249, distance: 185.5
click at [915, 249] on div "Rota 39 - Placa PCP5B82 72918992 - KS BEBIDAS Janela de atendimento Grade de at…" at bounding box center [642, 294] width 1285 height 588
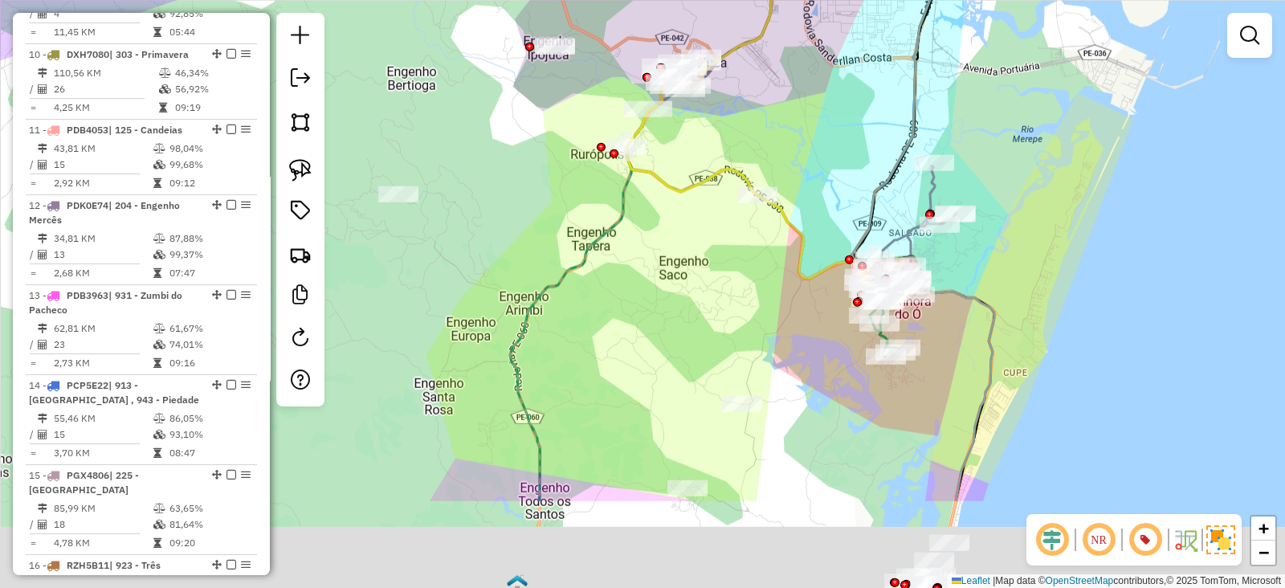
drag, startPoint x: 755, startPoint y: 275, endPoint x: 777, endPoint y: 129, distance: 147.1
click at [777, 129] on div "Rota 39 - Placa PCP5B82 72918992 - KS BEBIDAS Janela de atendimento Grade de at…" at bounding box center [642, 294] width 1285 height 588
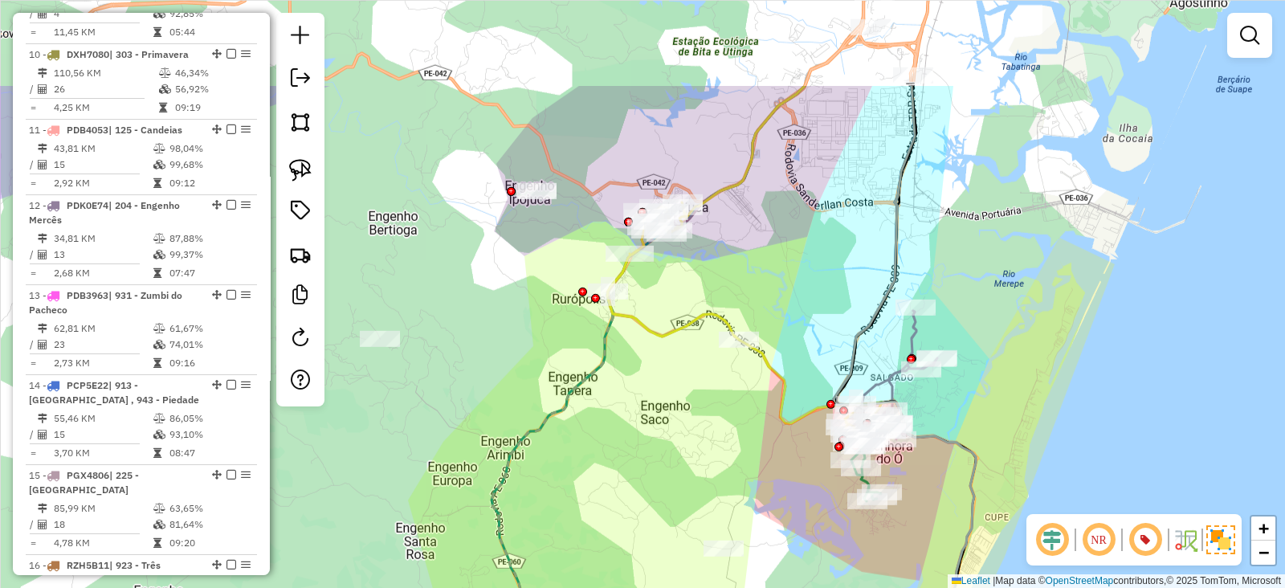
drag, startPoint x: 728, startPoint y: 128, endPoint x: 709, endPoint y: 272, distance: 145.7
click at [709, 272] on div "Rota 39 - Placa PCP5B82 72918992 - KS BEBIDAS Janela de atendimento Grade de at…" at bounding box center [642, 294] width 1285 height 588
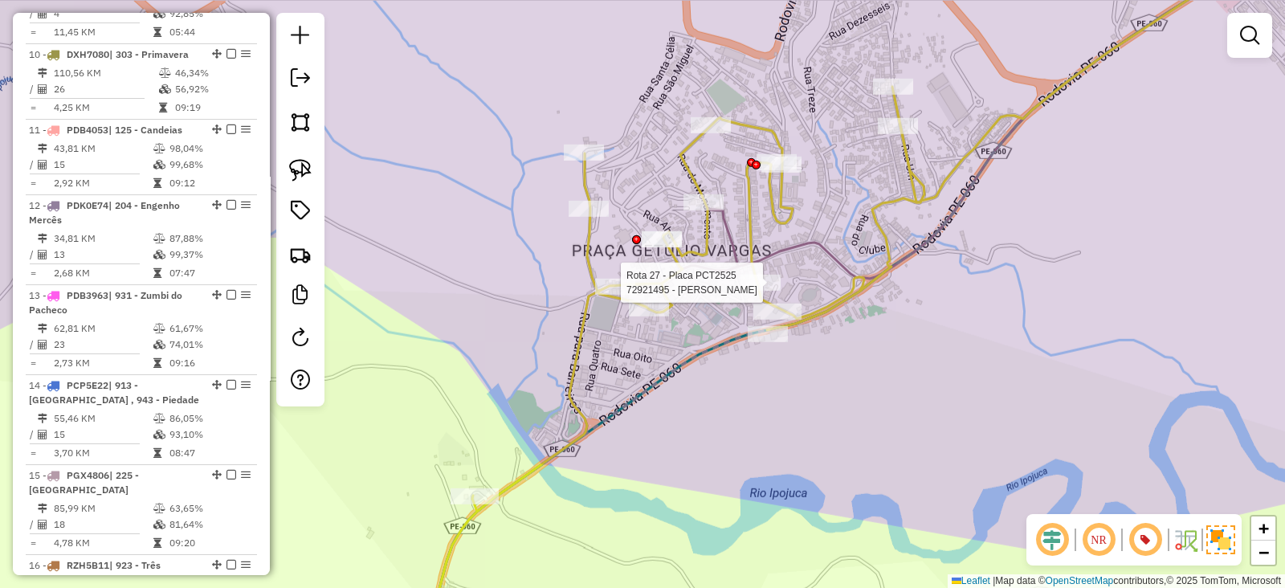
select select "**********"
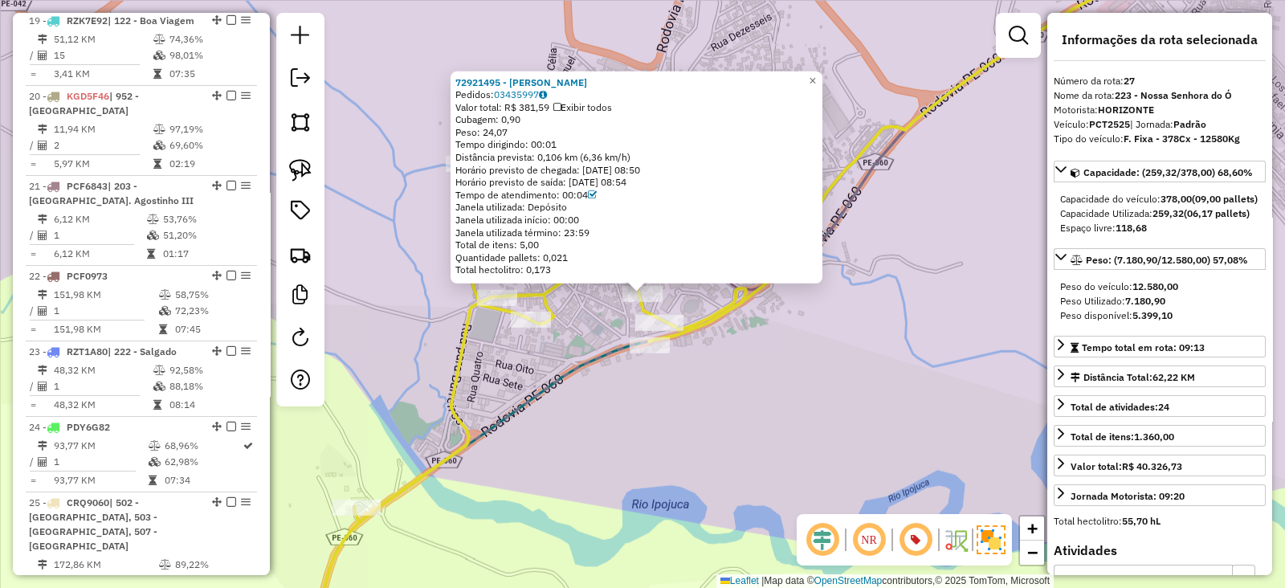
scroll to position [2922, 0]
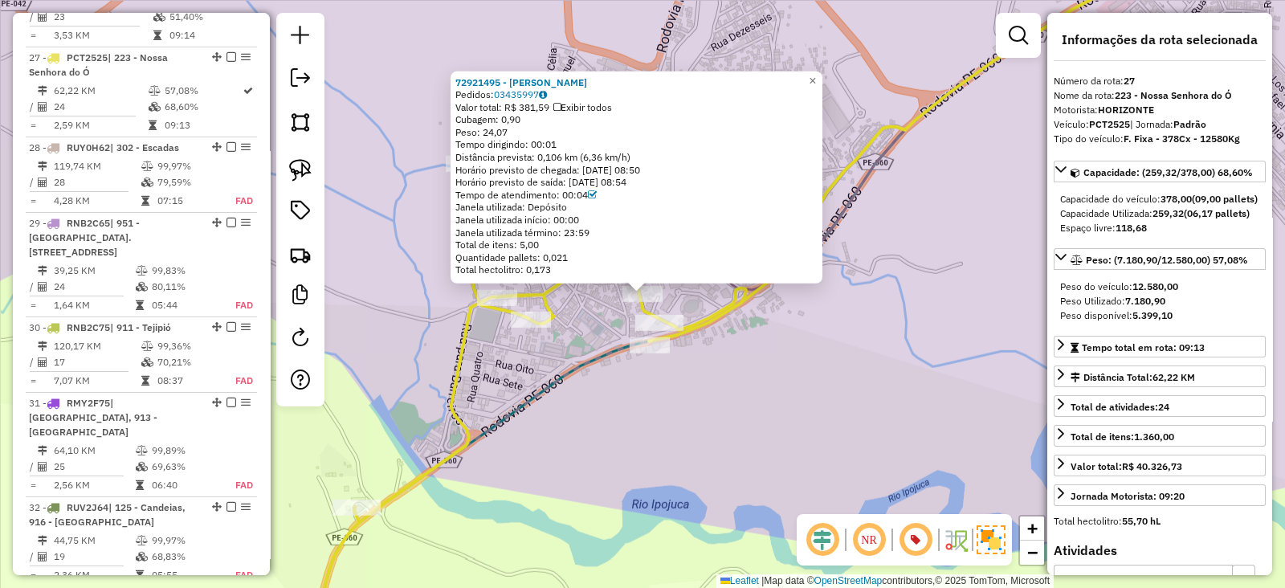
click at [650, 433] on div "72921495 - WILIANY MARIA Pedidos: 03435997 Valor total: R$ 381,59 Exibir todos …" at bounding box center [642, 294] width 1285 height 588
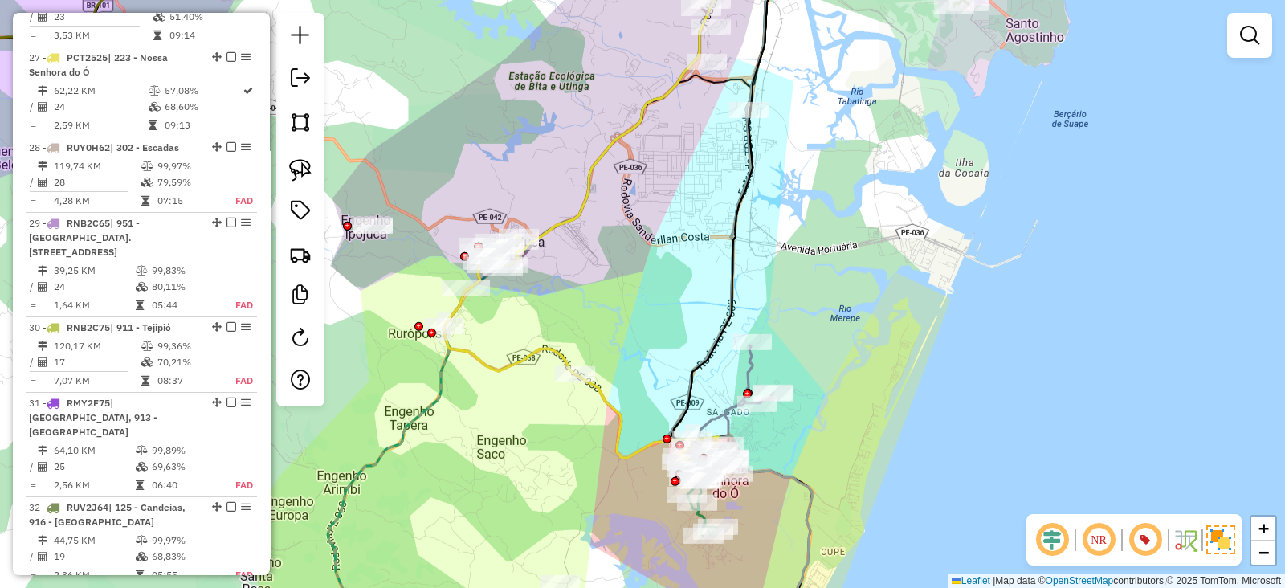
drag, startPoint x: 673, startPoint y: 246, endPoint x: 625, endPoint y: 292, distance: 66.5
click at [634, 296] on div "Janela de atendimento Grade de atendimento Capacidade Transportadoras Veículos …" at bounding box center [642, 294] width 1285 height 588
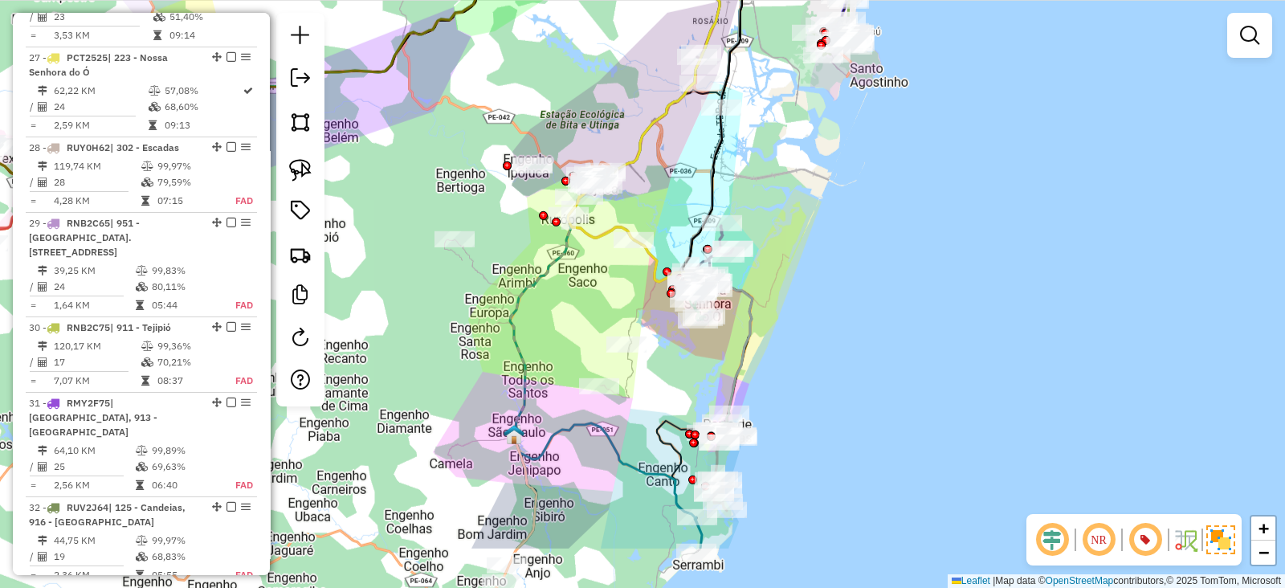
drag, startPoint x: 770, startPoint y: 275, endPoint x: 807, endPoint y: 130, distance: 149.2
click at [815, 85] on div "Janela de atendimento Grade de atendimento Capacidade Transportadoras Veículos …" at bounding box center [642, 294] width 1285 height 588
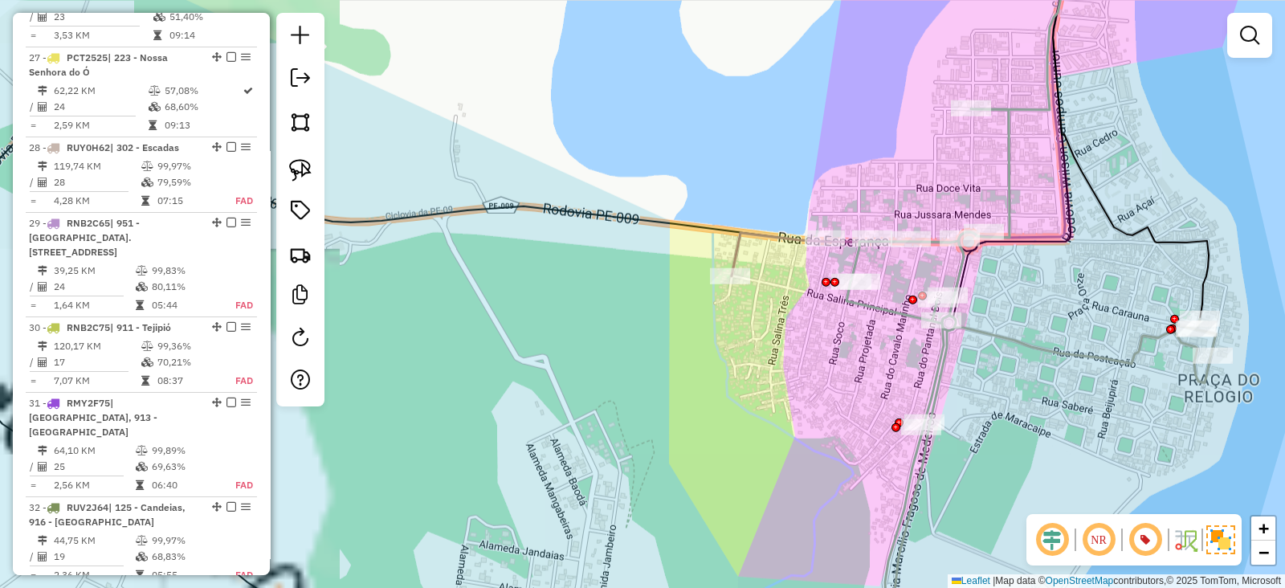
drag, startPoint x: 818, startPoint y: 426, endPoint x: 715, endPoint y: 343, distance: 133.1
click at [708, 389] on div "Janela de atendimento Grade de atendimento Capacidade Transportadoras Veículos …" at bounding box center [642, 294] width 1285 height 588
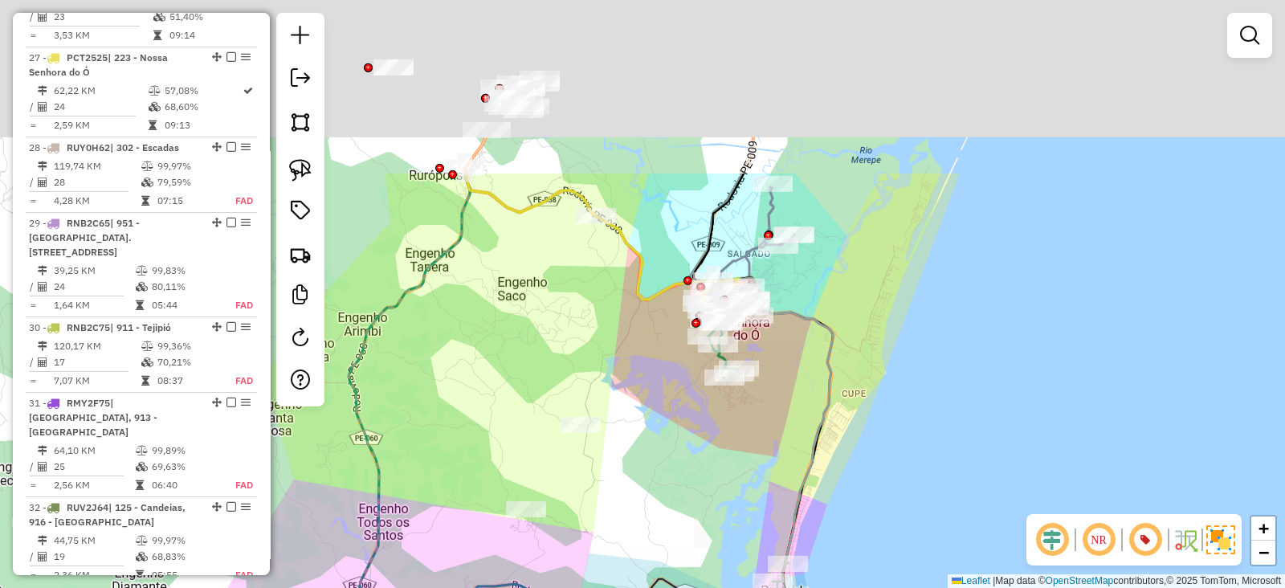
drag, startPoint x: 713, startPoint y: 239, endPoint x: 1002, endPoint y: 453, distance: 359.9
click at [712, 508] on div "Janela de atendimento Grade de atendimento Capacidade Transportadoras Veículos …" at bounding box center [642, 294] width 1285 height 588
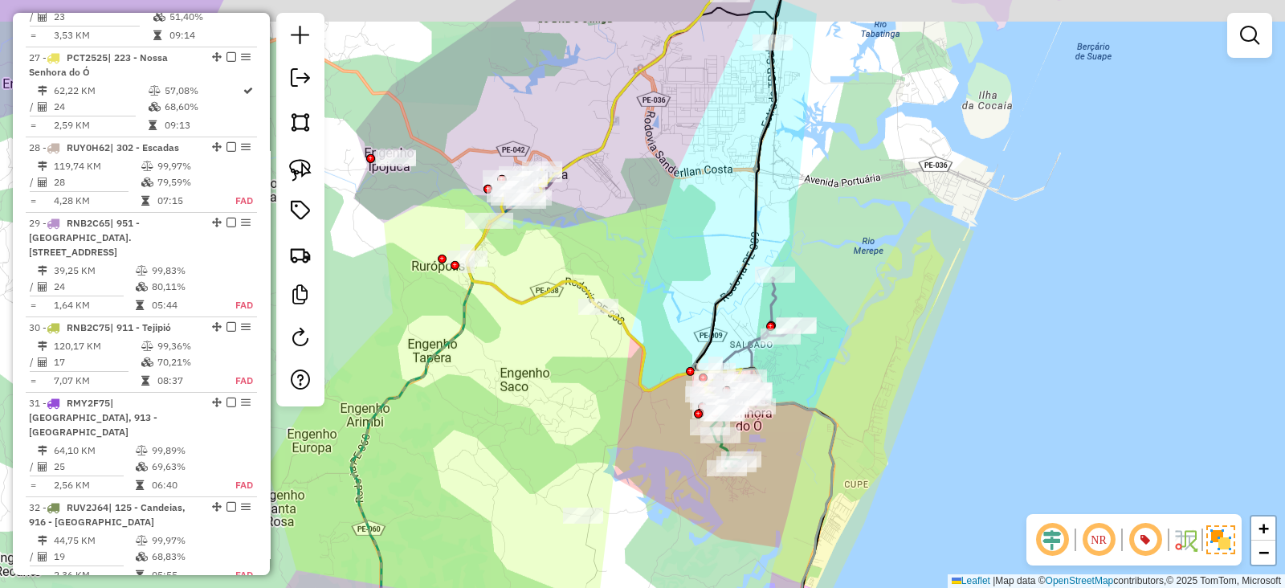
drag, startPoint x: 795, startPoint y: 158, endPoint x: 757, endPoint y: 548, distance: 391.3
click at [757, 548] on div "Janela de atendimento Grade de atendimento Capacidade Transportadoras Veículos …" at bounding box center [642, 294] width 1285 height 588
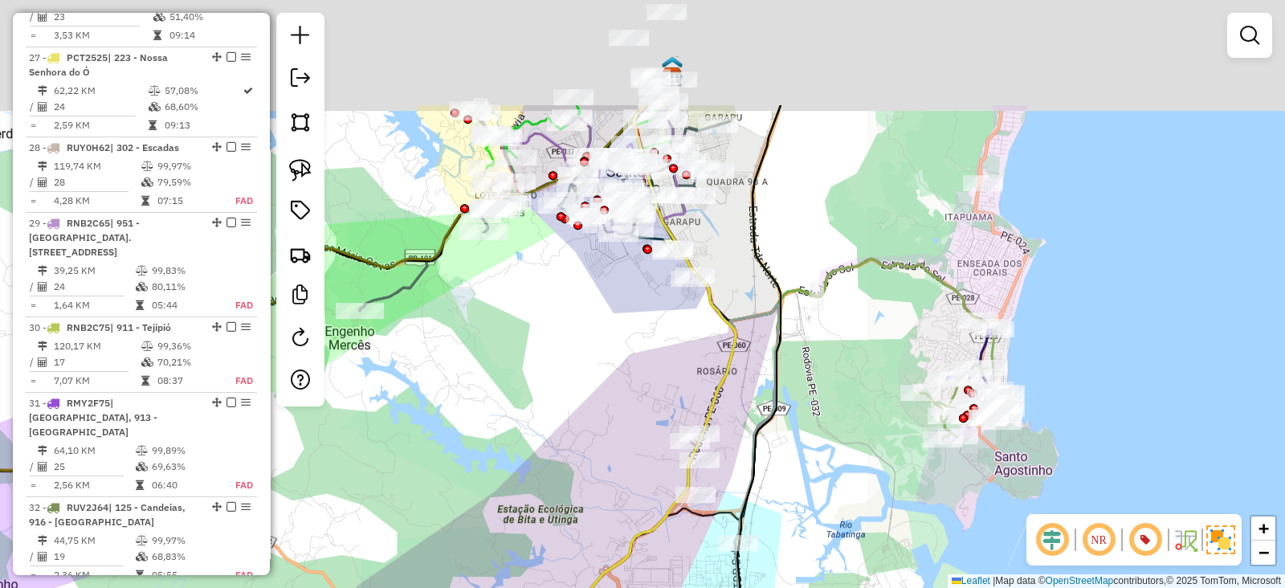
drag, startPoint x: 804, startPoint y: 244, endPoint x: 805, endPoint y: 408, distance: 163.8
click at [805, 408] on div "Rota 15 - Placa PGX4806 72917890 - BOTA Janela de atendimento Grade de atendime…" at bounding box center [642, 294] width 1285 height 588
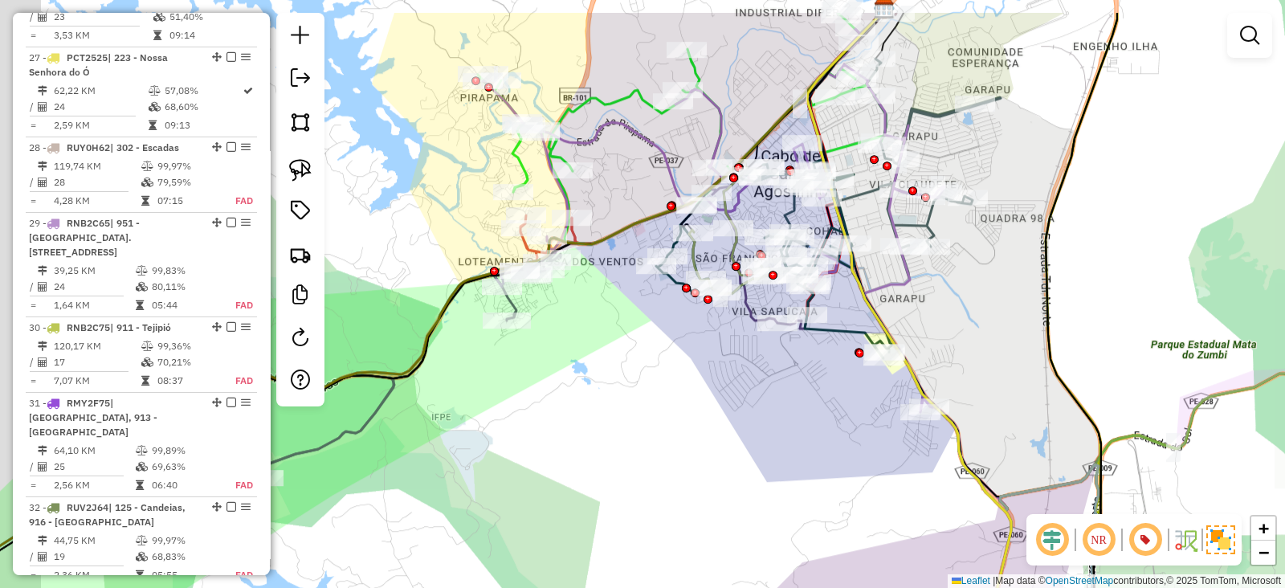
drag, startPoint x: 539, startPoint y: 269, endPoint x: 641, endPoint y: 336, distance: 122.3
click at [626, 335] on div "Rota 15 - Placa PGX4806 72917890 - BOTA Janela de atendimento Grade de atendime…" at bounding box center [642, 294] width 1285 height 588
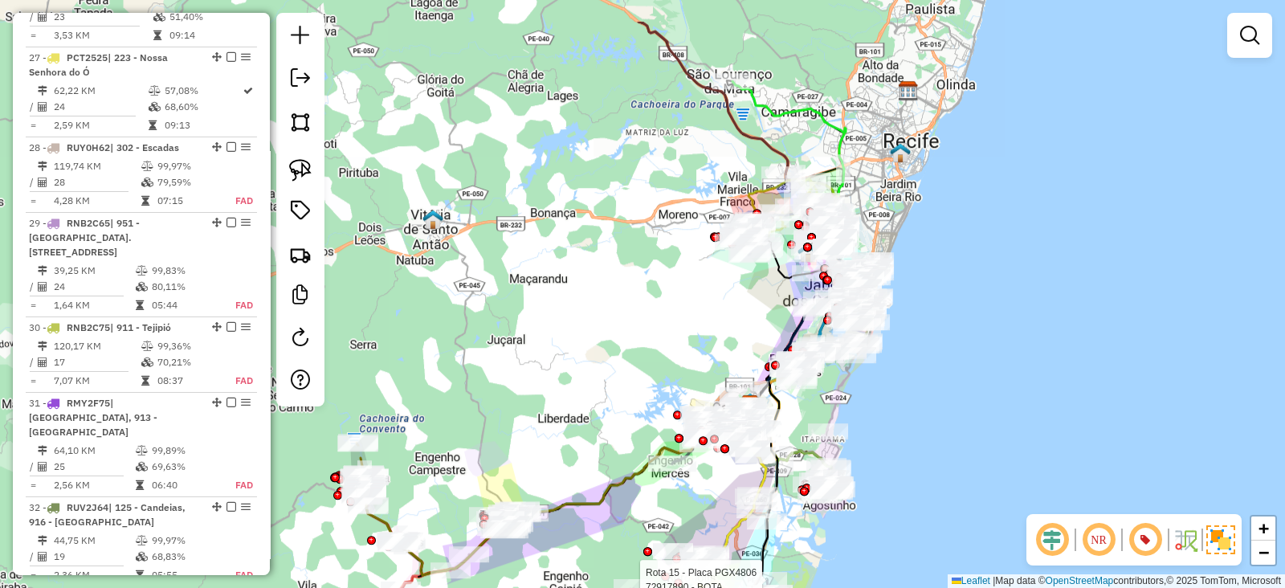
drag, startPoint x: 565, startPoint y: 222, endPoint x: 609, endPoint y: 303, distance: 91.3
click at [609, 303] on div "Rota 15 - Placa PGX4806 72917890 - BOTA Janela de atendimento Grade de atendime…" at bounding box center [642, 294] width 1285 height 588
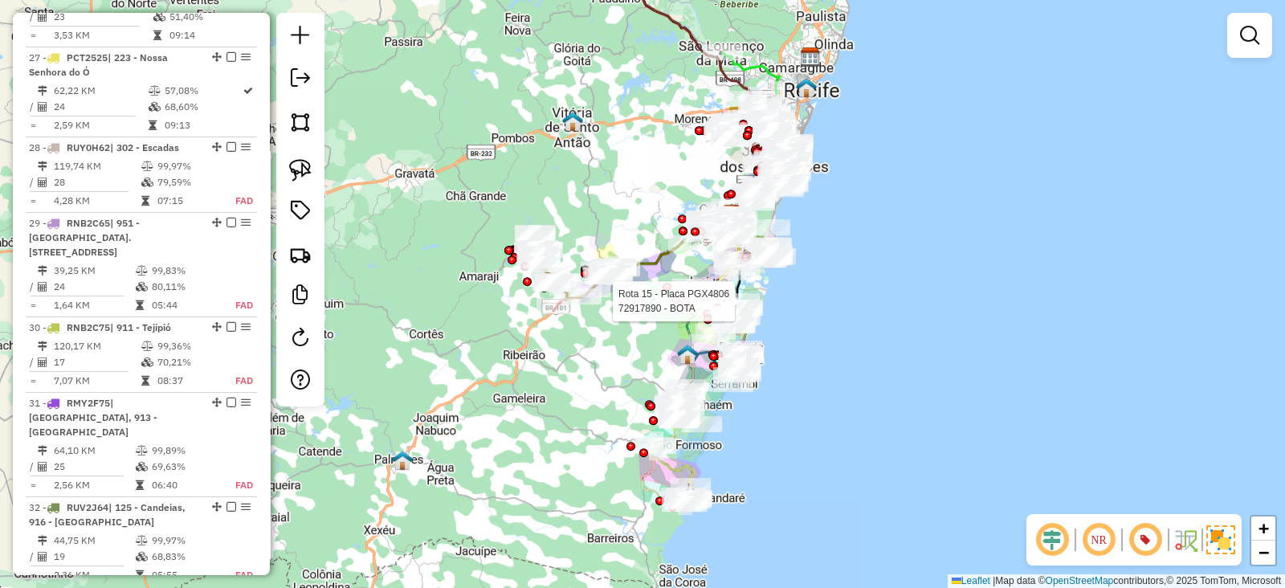
drag, startPoint x: 826, startPoint y: 320, endPoint x: 871, endPoint y: 183, distance: 144.5
click at [871, 183] on div "Rota 15 - Placa PGX4806 72917890 - BOTA Janela de atendimento Grade de atendime…" at bounding box center [642, 294] width 1285 height 588
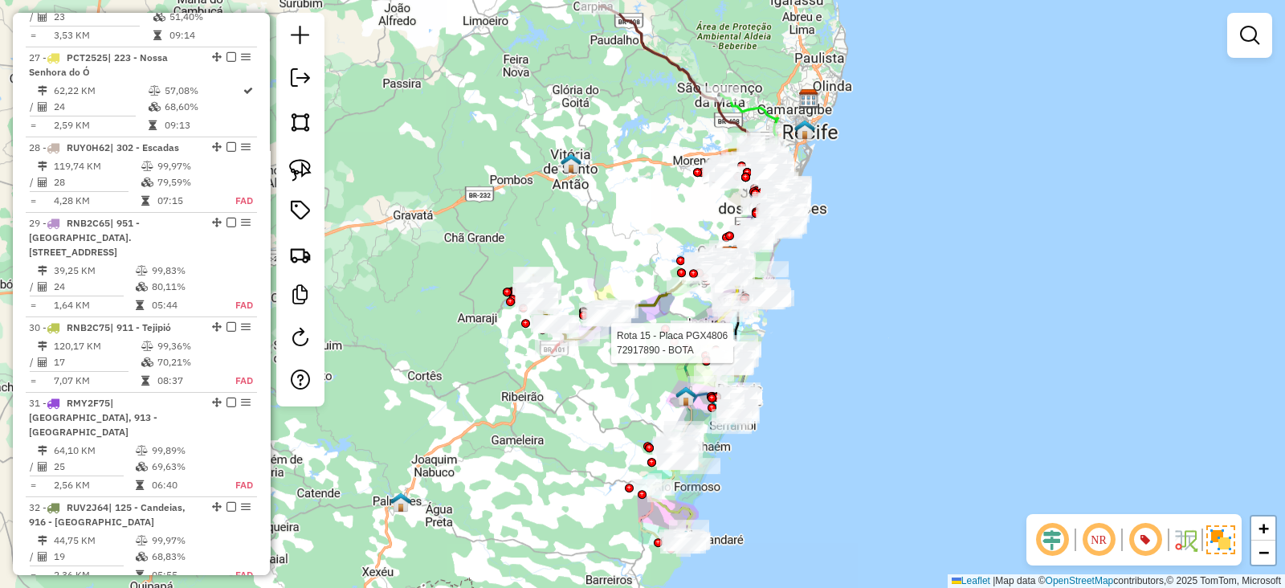
drag, startPoint x: 888, startPoint y: 139, endPoint x: 824, endPoint y: 166, distance: 69.8
click at [885, 242] on div "Rota 15 - Placa PGX4806 72917890 - BOTA Janela de atendimento Grade de atendime…" at bounding box center [642, 294] width 1285 height 588
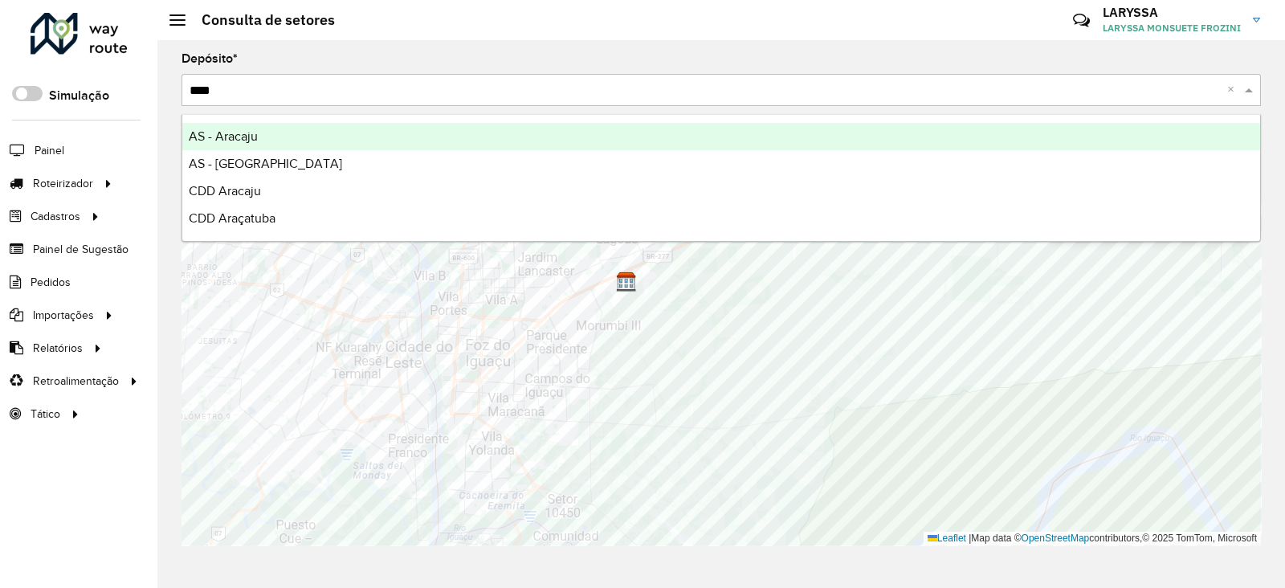
type input "*****"
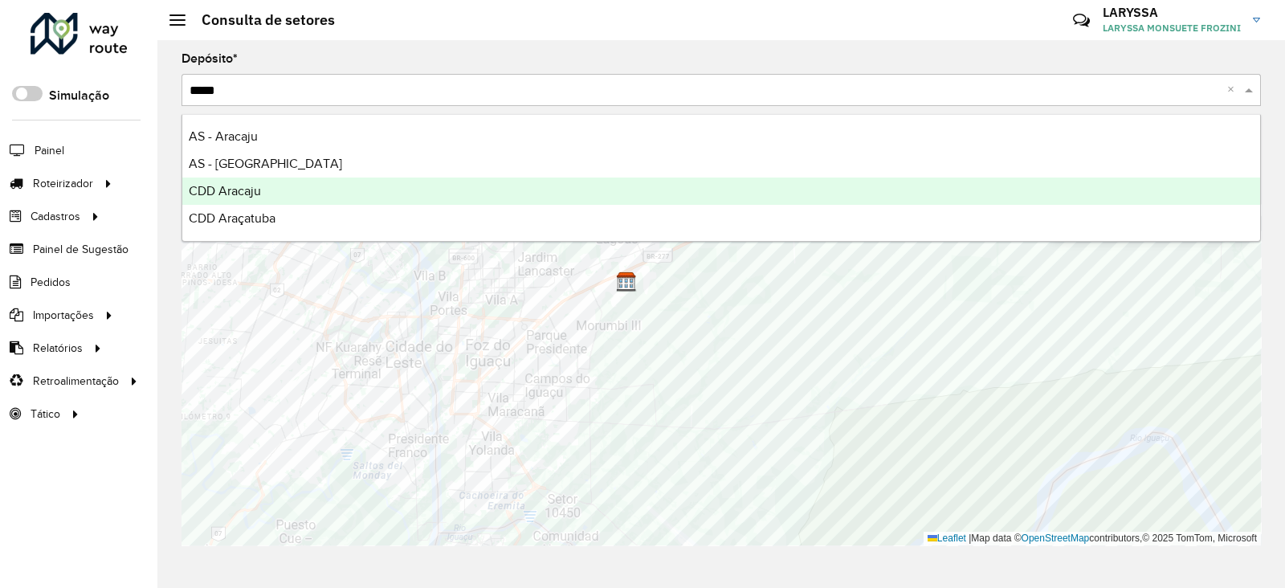
click at [356, 190] on div "CDD Aracaju" at bounding box center [721, 190] width 1078 height 27
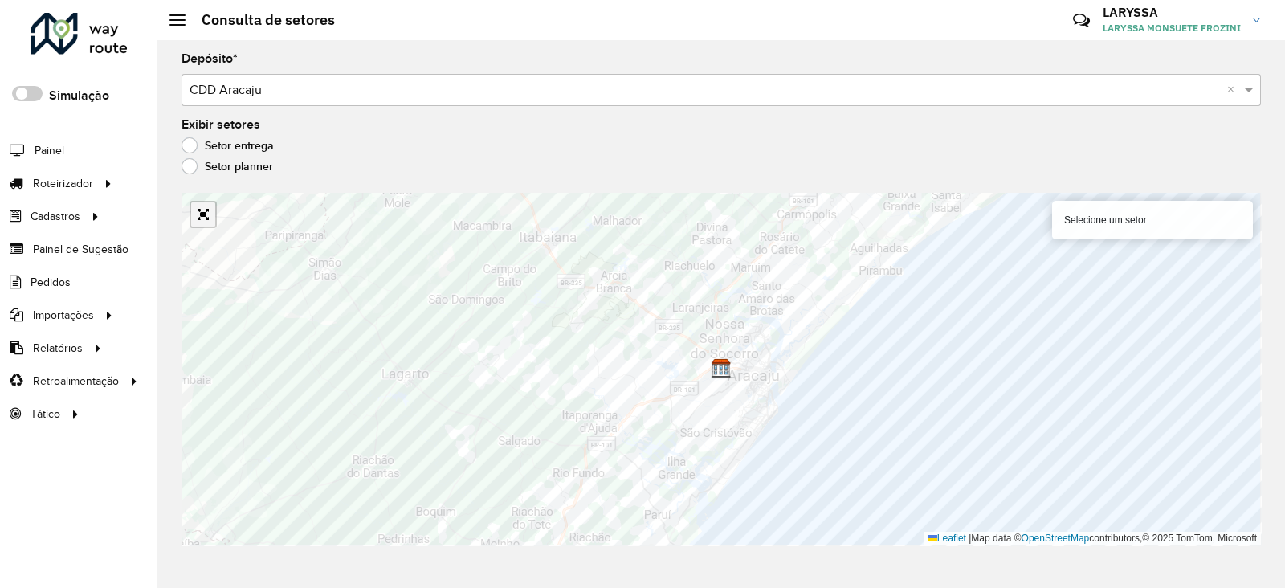
click at [205, 217] on link "Abrir mapa em tela cheia" at bounding box center [203, 214] width 24 height 24
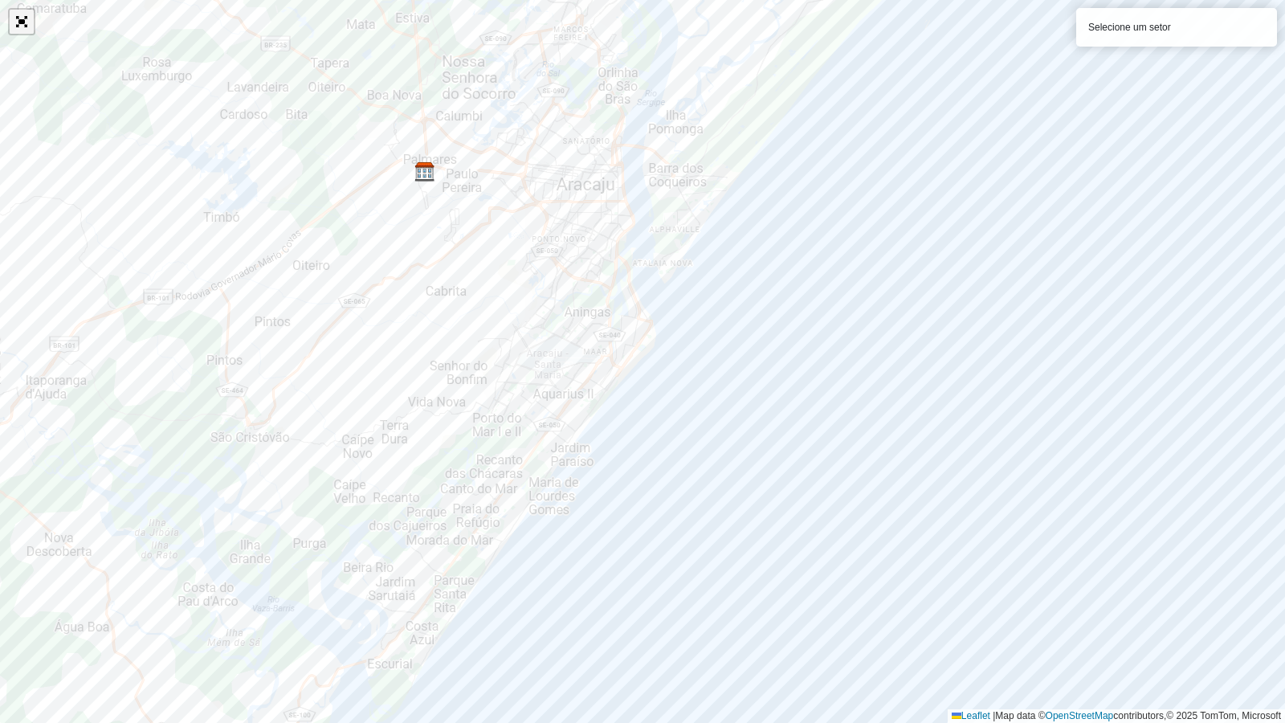
click at [18, 16] on link "Abrir mapa em tela cheia" at bounding box center [22, 22] width 24 height 24
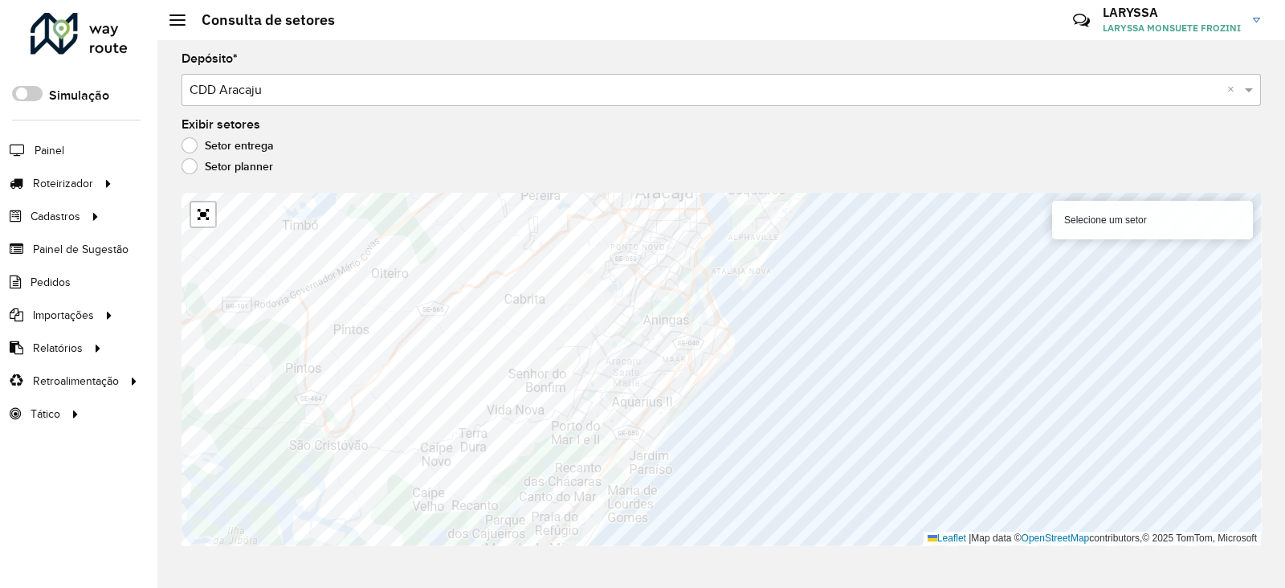
click at [300, 76] on div "Selecione um depósito × CDD Aracaju ×" at bounding box center [720, 90] width 1079 height 32
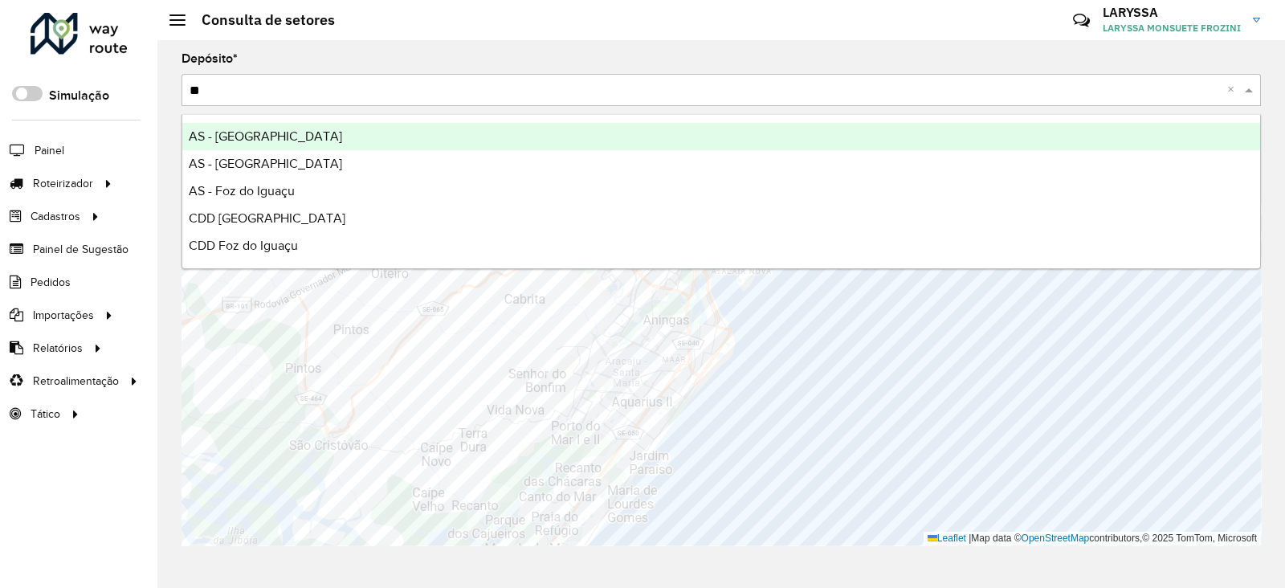
type input "***"
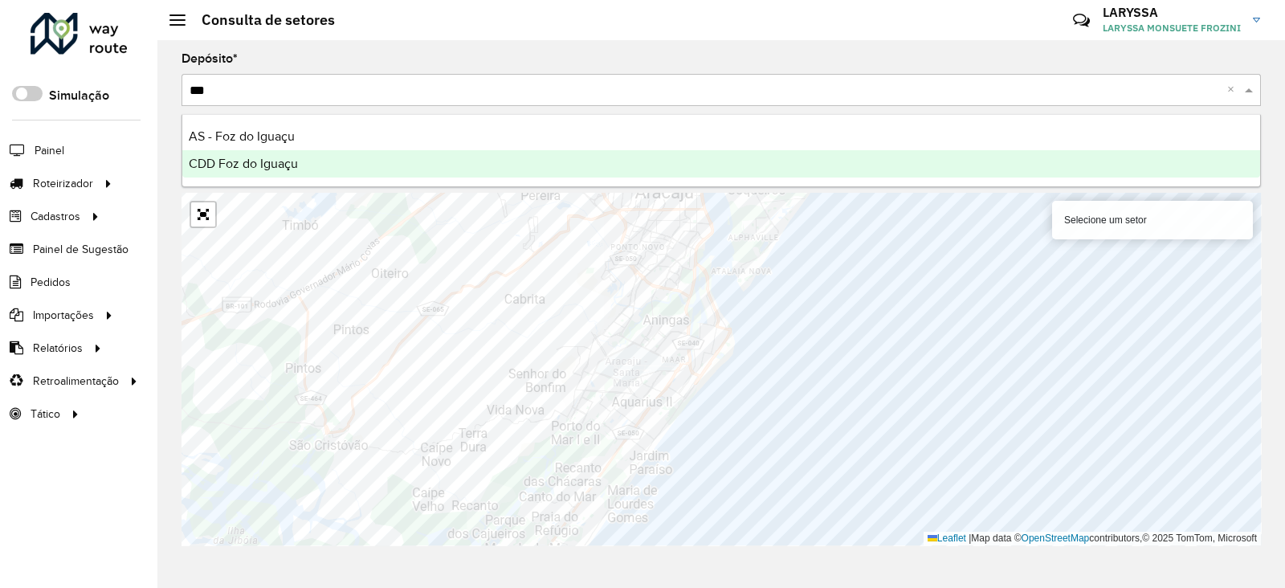
click at [305, 169] on div "CDD Foz do Iguaçu" at bounding box center [721, 163] width 1078 height 27
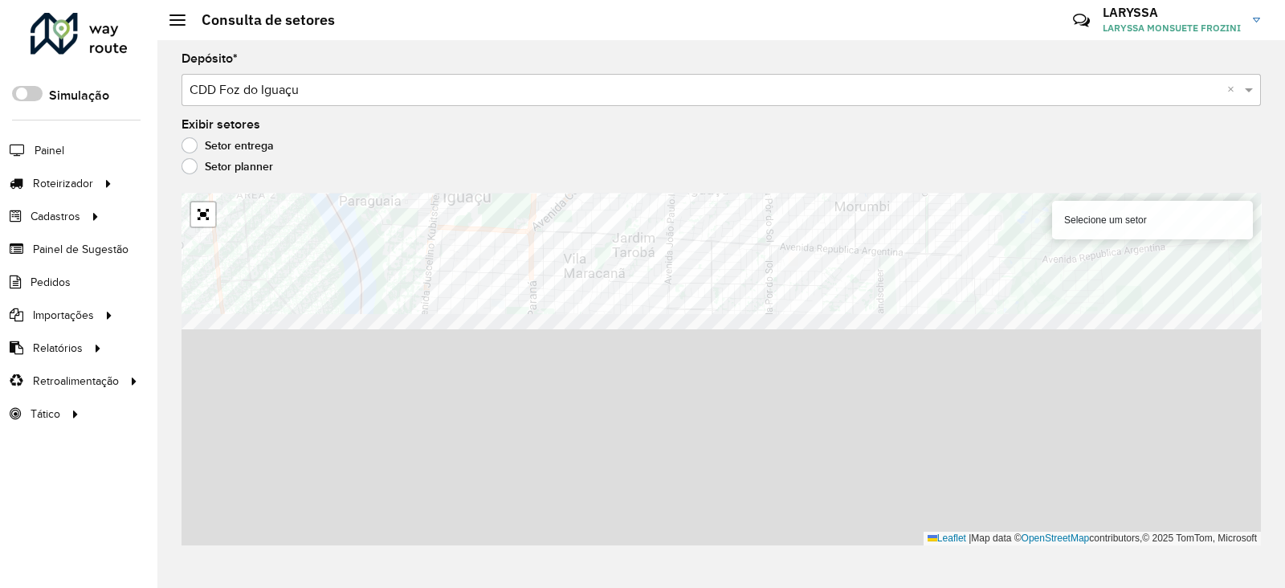
click at [459, 124] on formly-group "Depósito * Selecione um depósito × CDD Foz do Iguaçu × Exibir setores Setor ent…" at bounding box center [720, 299] width 1079 height 492
